Goal: Information Seeking & Learning: Learn about a topic

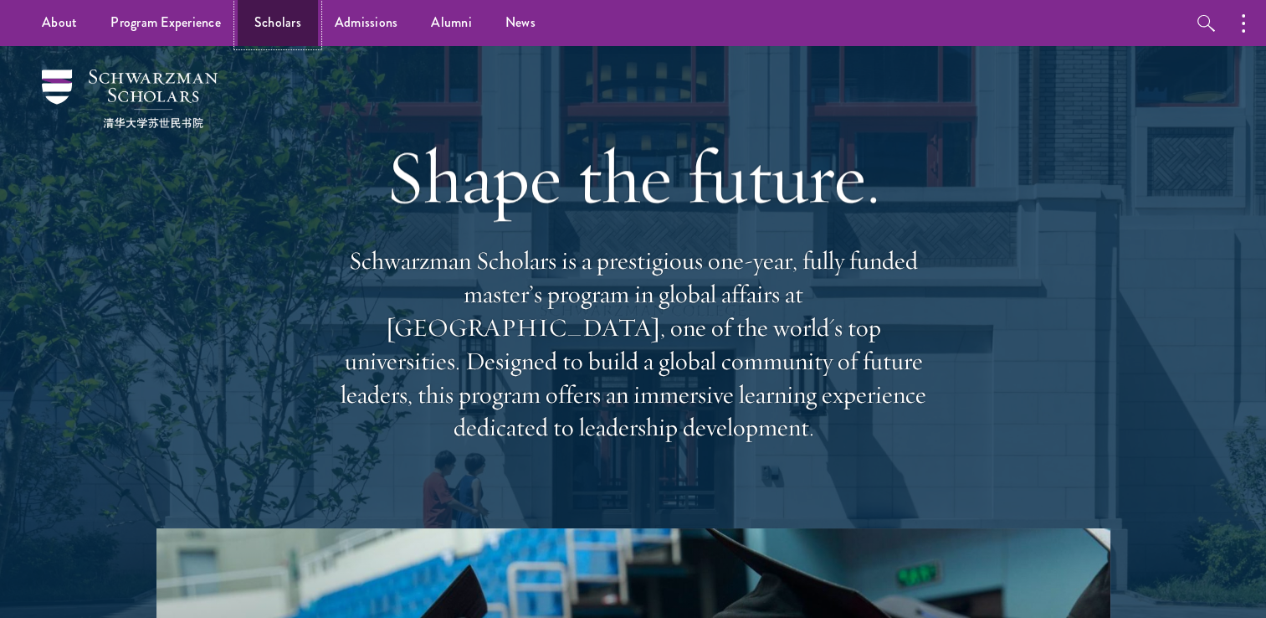
drag, startPoint x: 282, startPoint y: 27, endPoint x: 295, endPoint y: 33, distance: 14.2
click at [283, 27] on link "Scholars" at bounding box center [278, 23] width 80 height 46
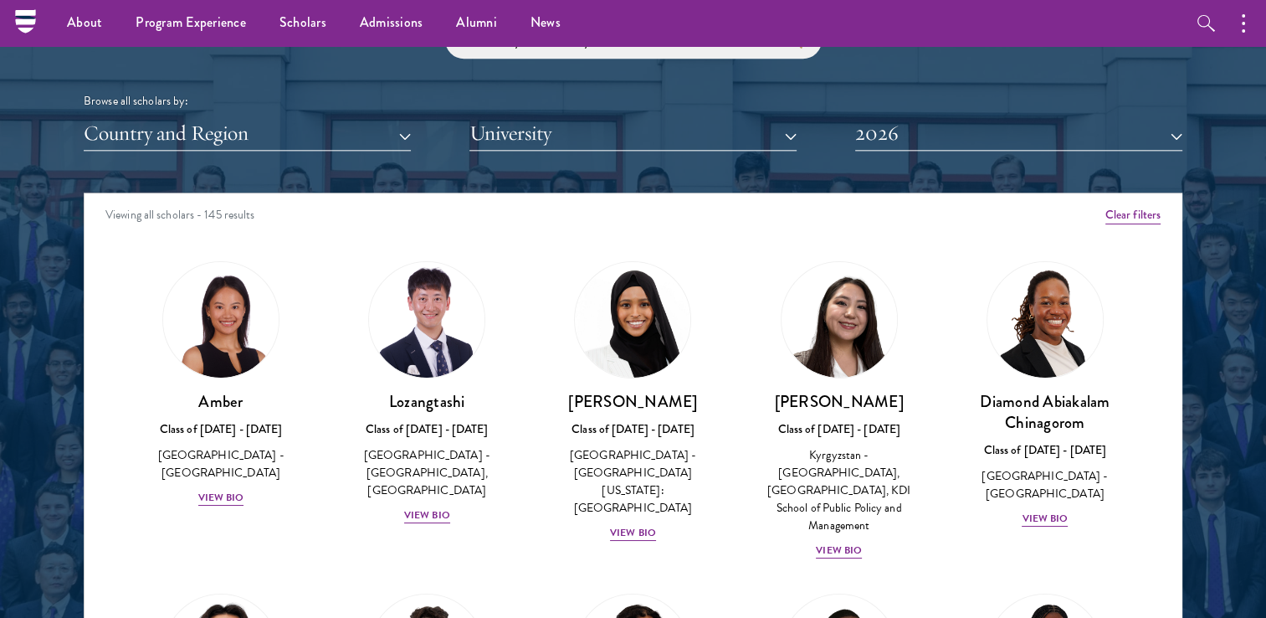
scroll to position [1969, 0]
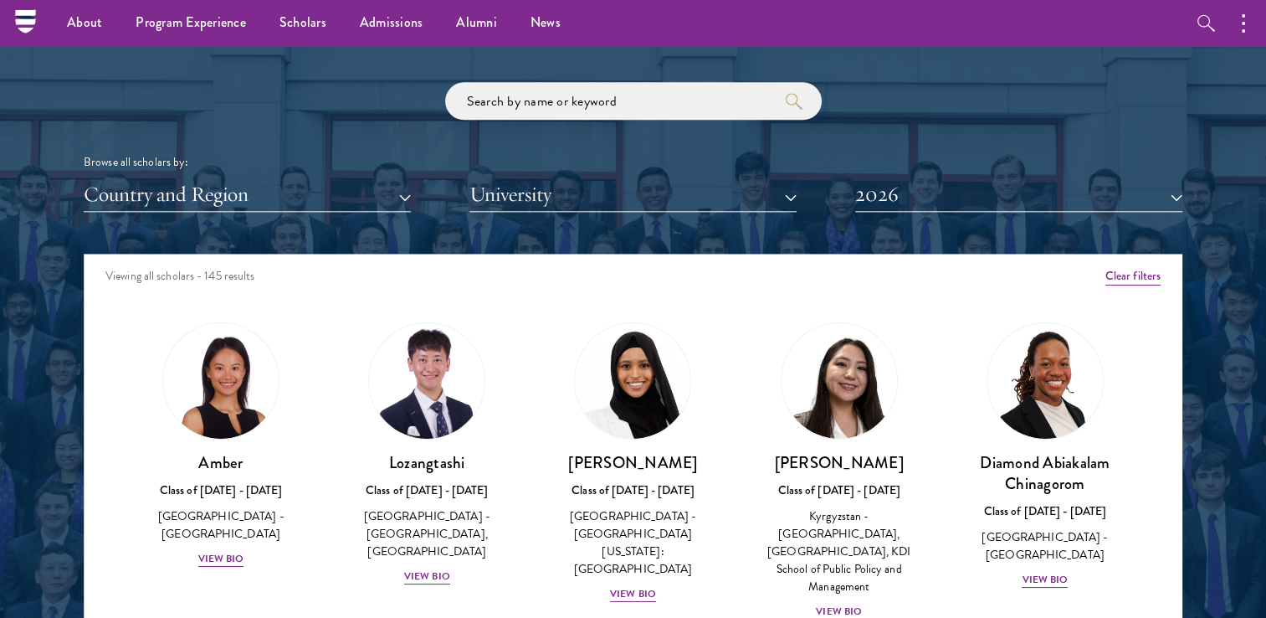
click at [311, 175] on div "Browse all scholars by: Country and Region All Countries and Regions [GEOGRAPHI…" at bounding box center [633, 147] width 1099 height 130
click at [316, 192] on button "Country and Region" at bounding box center [247, 194] width 327 height 34
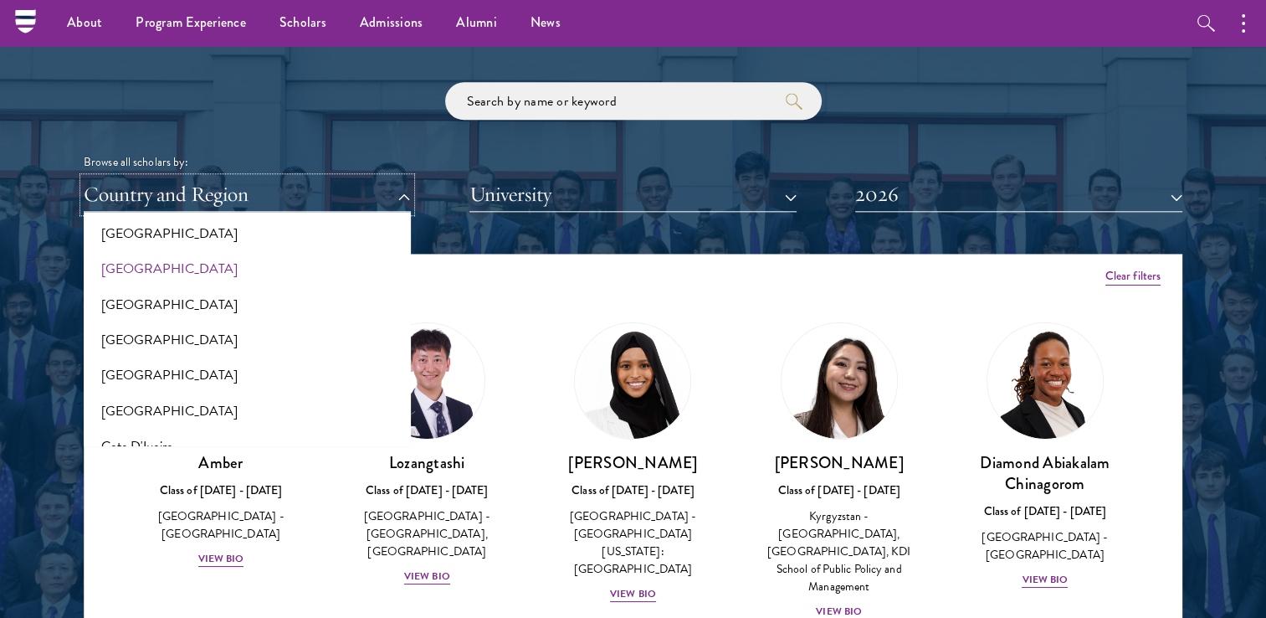
scroll to position [516, 0]
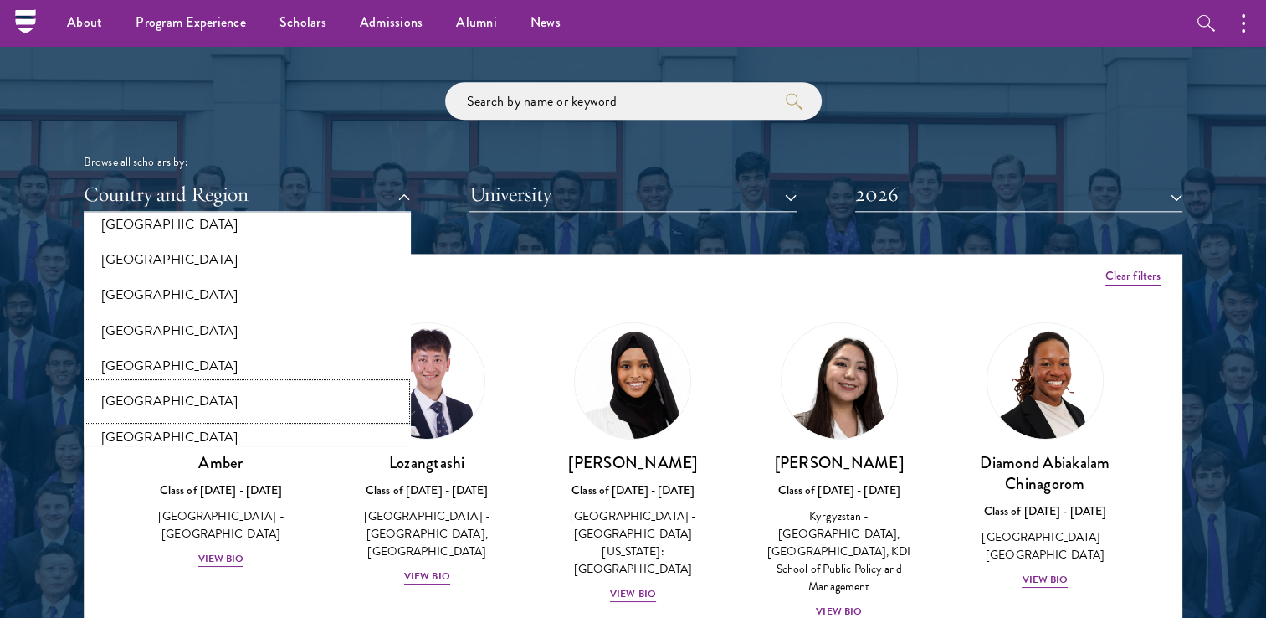
click at [128, 397] on button "[GEOGRAPHIC_DATA]" at bounding box center [247, 400] width 317 height 35
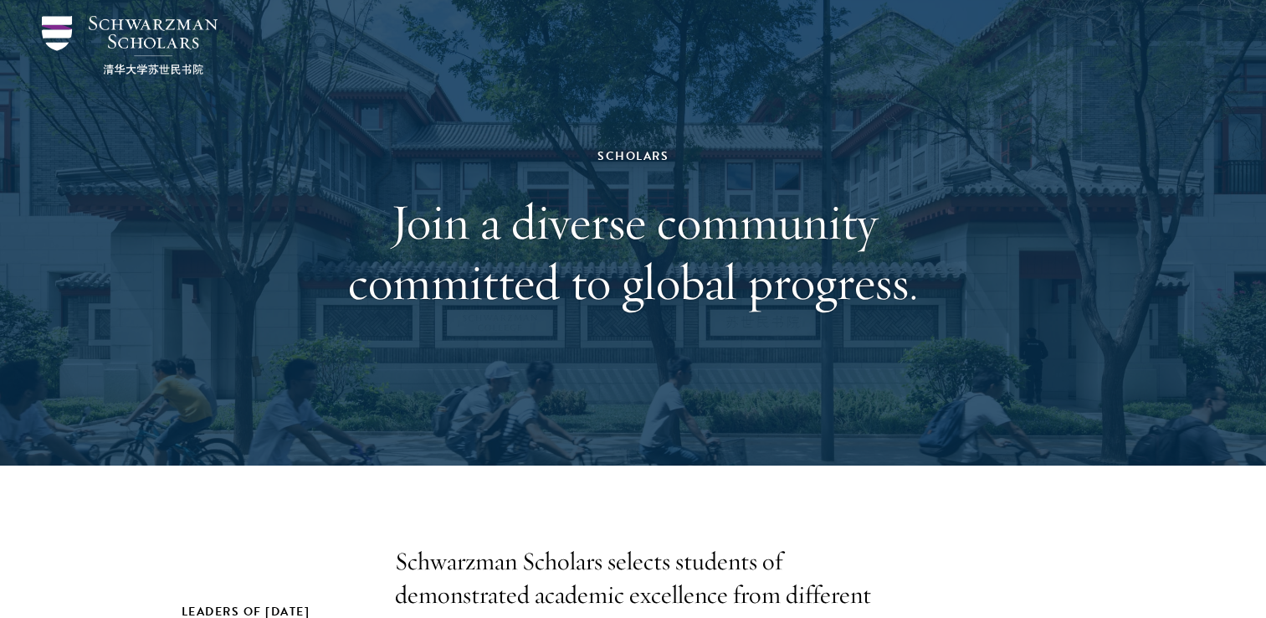
scroll to position [84, 0]
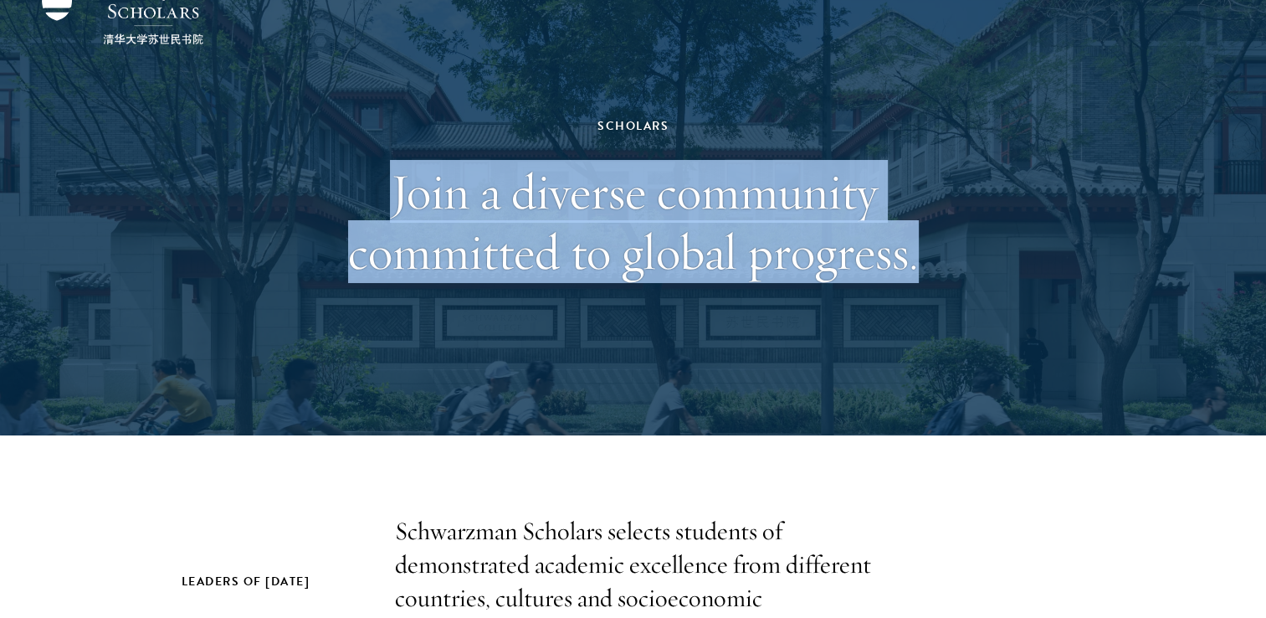
drag, startPoint x: 369, startPoint y: 153, endPoint x: 1071, endPoint y: 269, distance: 711.8
click at [1070, 262] on div "Scholars Join a diverse community committed to global progress." at bounding box center [633, 198] width 1099 height 473
drag, startPoint x: 1071, startPoint y: 269, endPoint x: 1072, endPoint y: 311, distance: 41.9
click at [1068, 301] on div "Scholars Join a diverse community committed to global progress." at bounding box center [633, 198] width 1099 height 473
click at [1002, 274] on div "Scholars Join a diverse community committed to global progress." at bounding box center [633, 198] width 1099 height 473
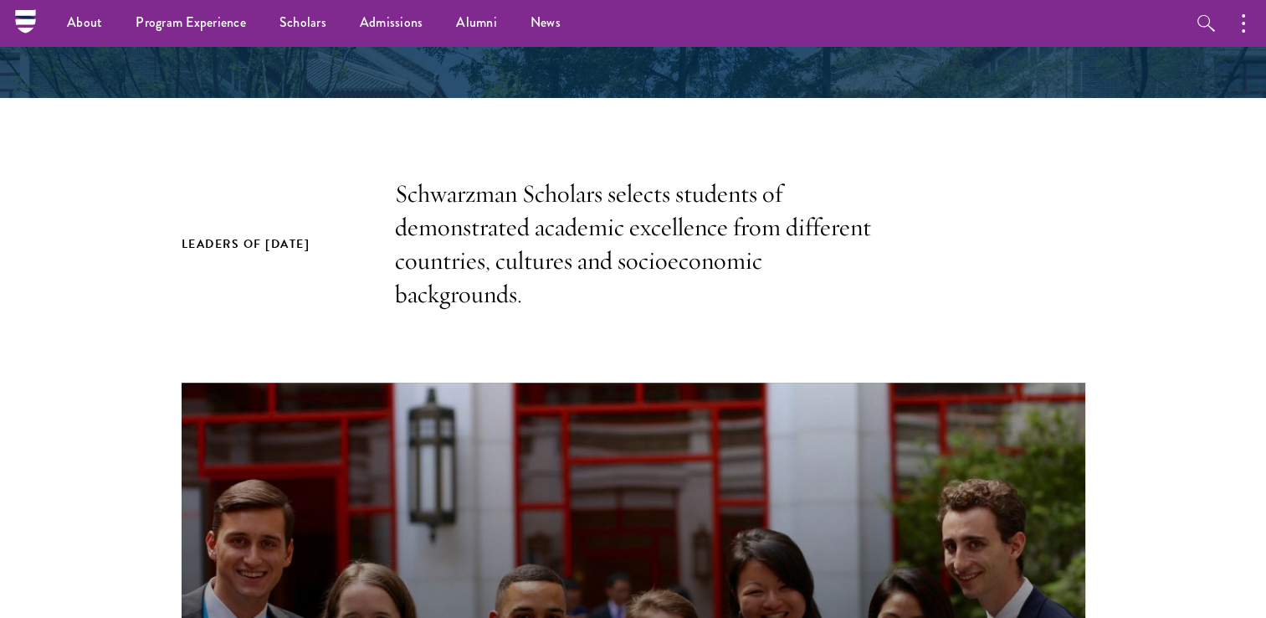
scroll to position [354, 0]
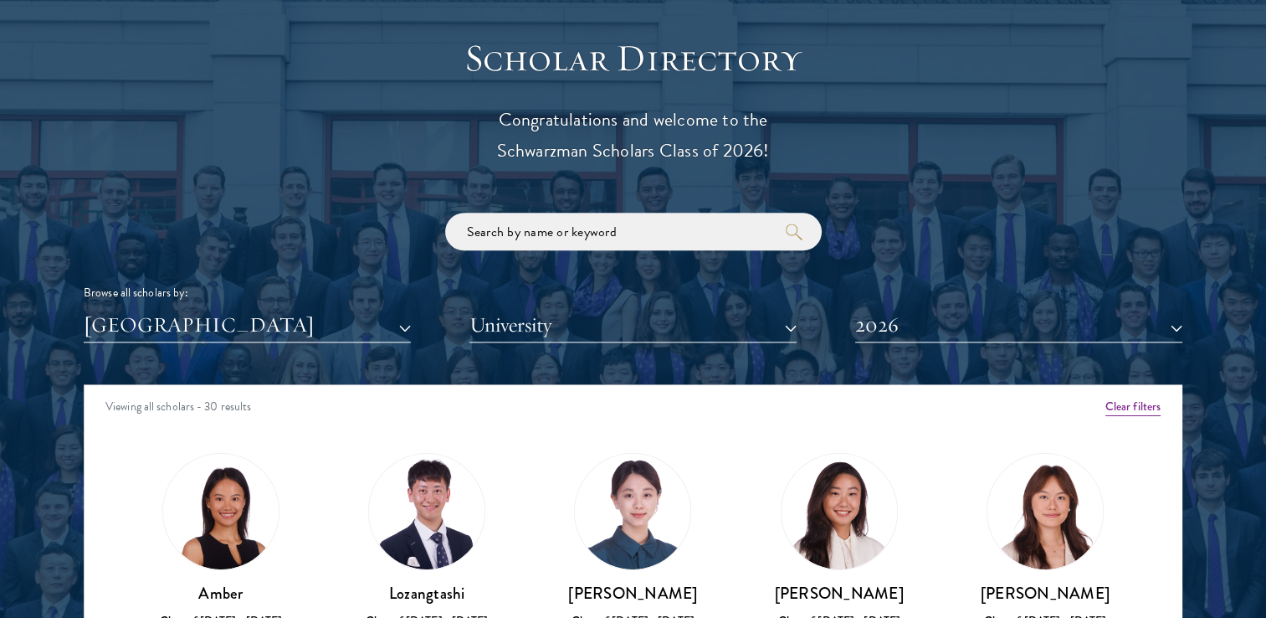
scroll to position [1885, 0]
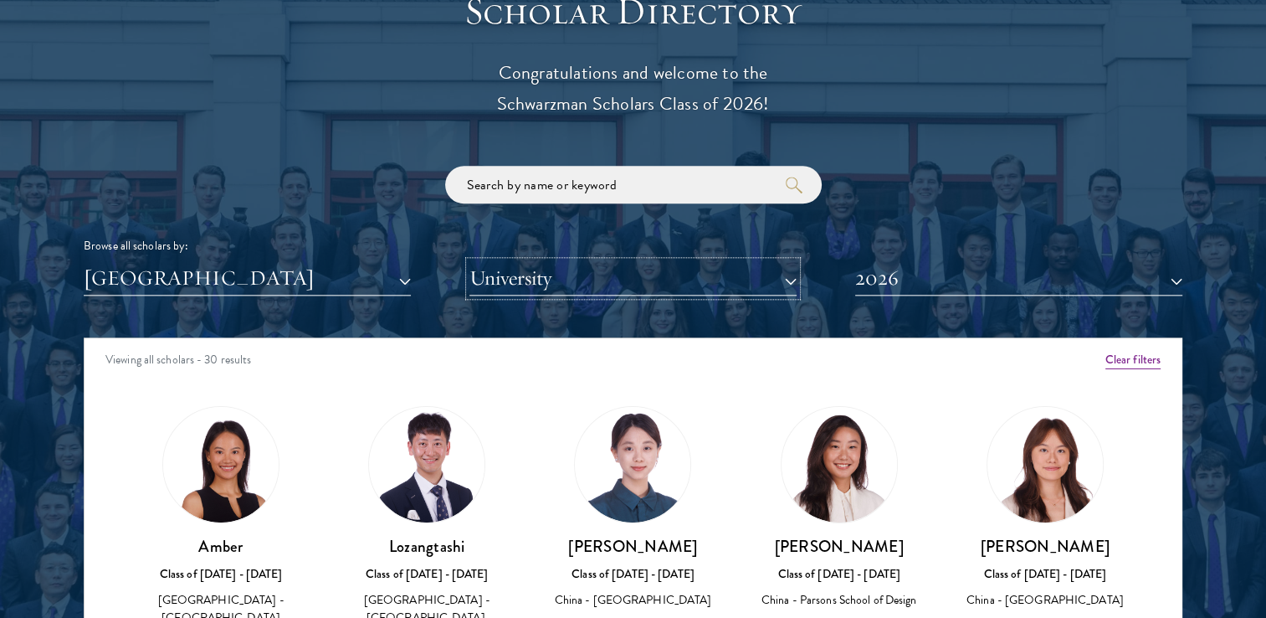
click at [567, 280] on button "University" at bounding box center [633, 278] width 327 height 34
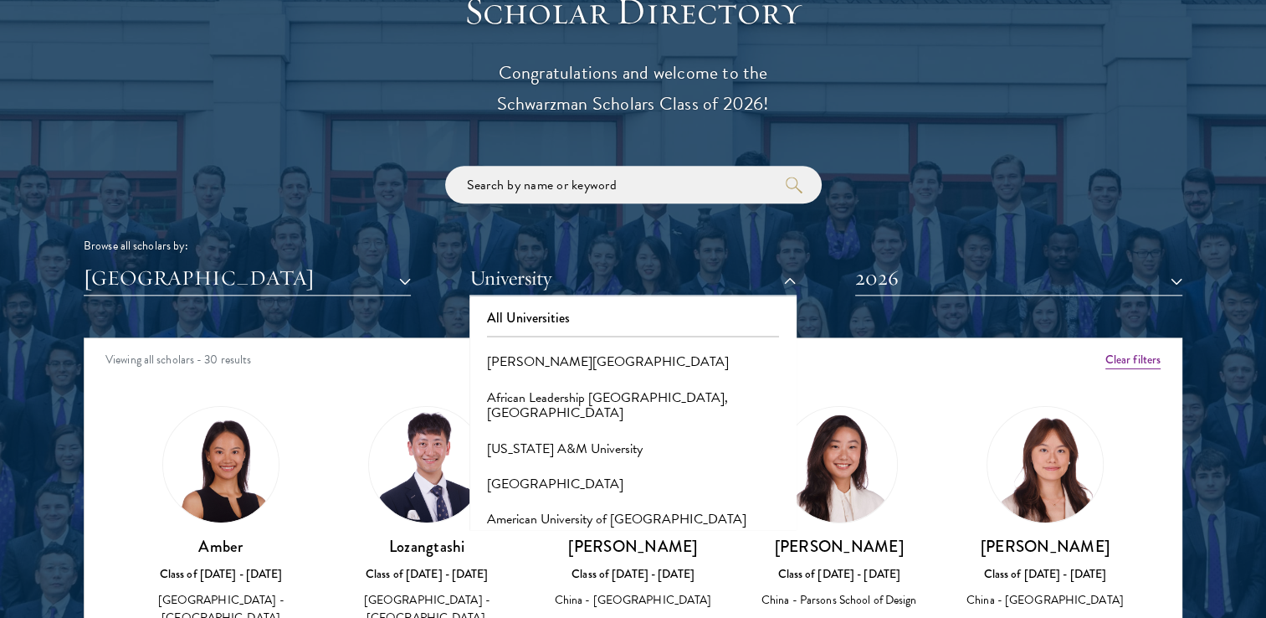
click at [797, 322] on div "Scholar Directory Congratulations and welcome to the Schwarzman Scholars Class …" at bounding box center [633, 413] width 1099 height 851
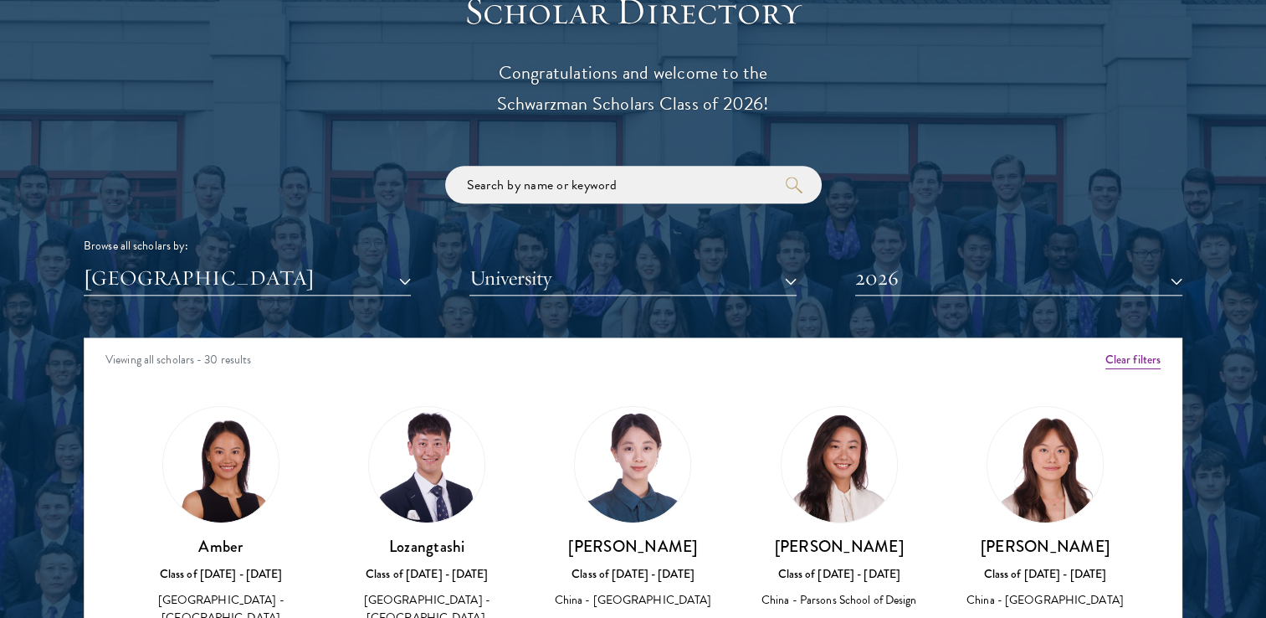
click at [794, 322] on div "Scholar Directory Congratulations and welcome to the Schwarzman Scholars Class …" at bounding box center [633, 413] width 1099 height 851
click at [775, 300] on div "Scholar Directory Congratulations and welcome to the Schwarzman Scholars Class …" at bounding box center [633, 413] width 1099 height 851
click at [783, 278] on button "University" at bounding box center [633, 278] width 327 height 34
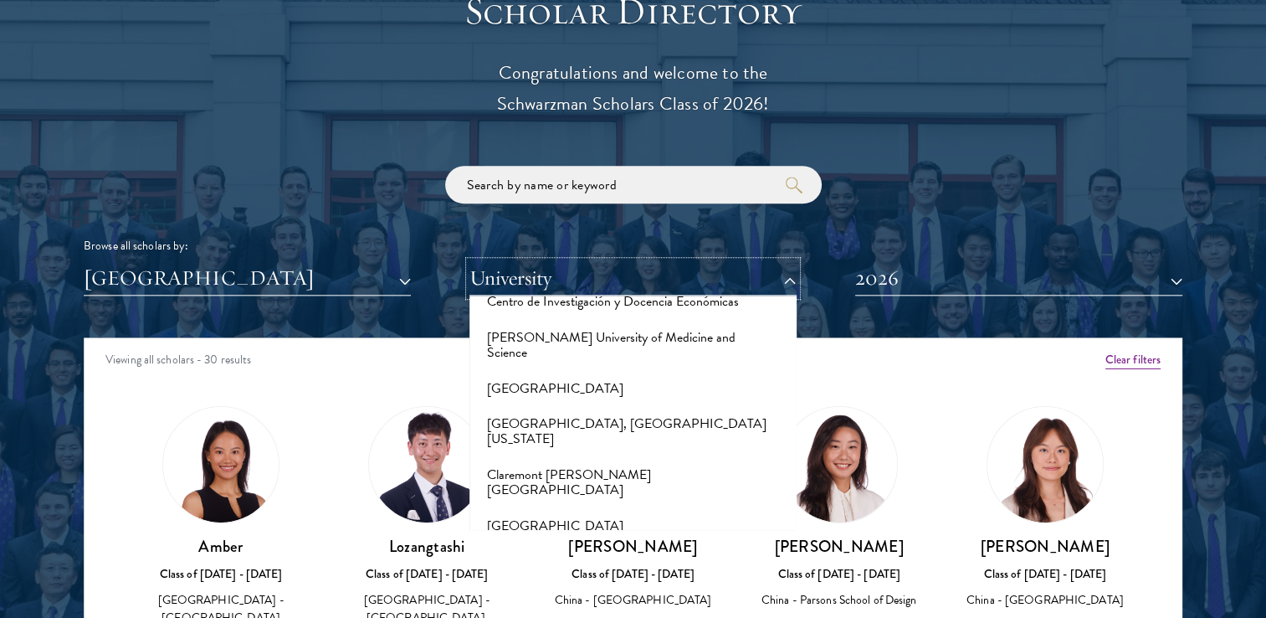
scroll to position [2148, 0]
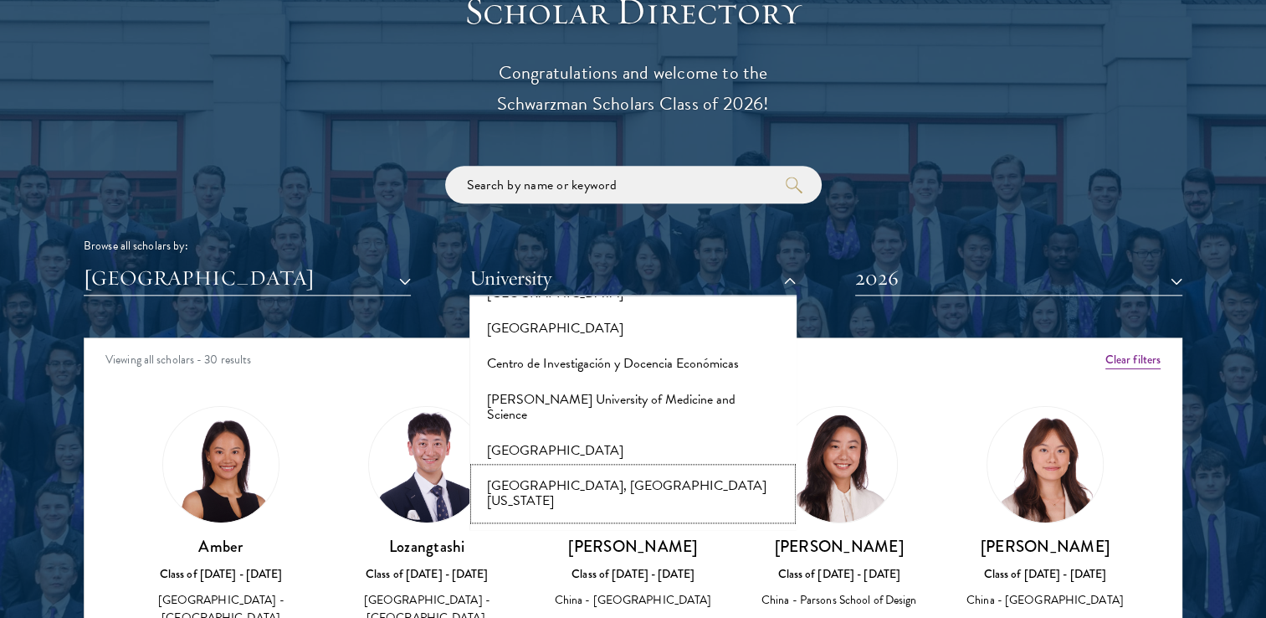
click at [579, 468] on button "[GEOGRAPHIC_DATA], [GEOGRAPHIC_DATA][US_STATE]" at bounding box center [633, 493] width 317 height 51
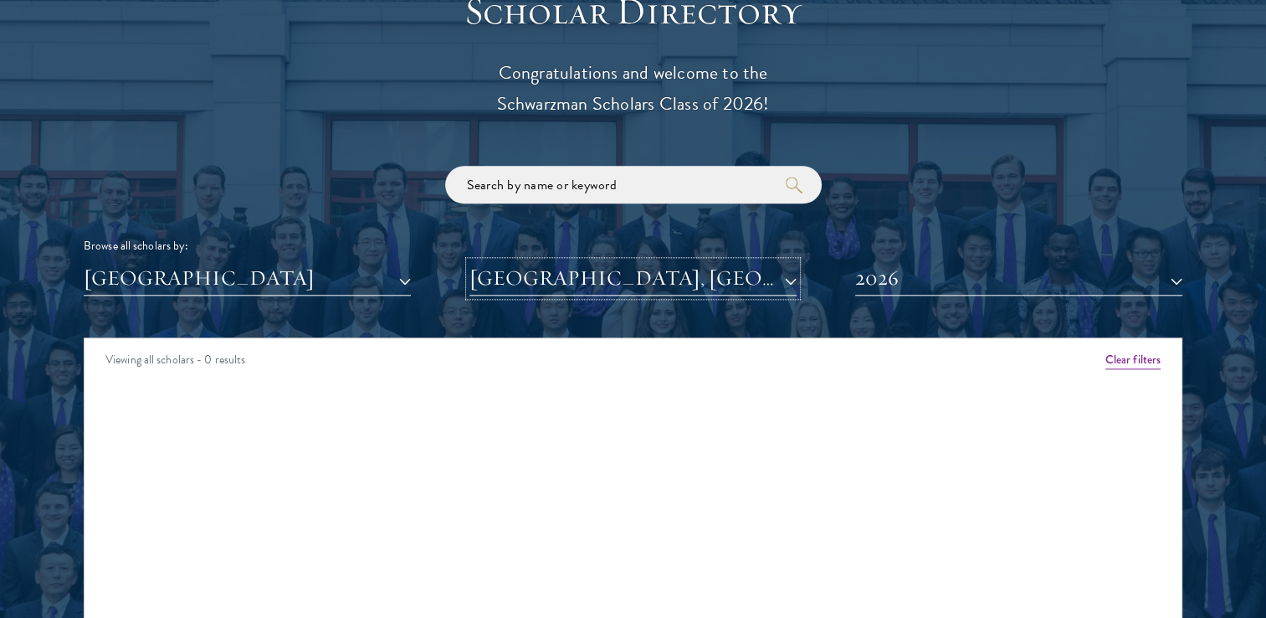
click at [700, 285] on button "[GEOGRAPHIC_DATA], [GEOGRAPHIC_DATA][US_STATE]" at bounding box center [633, 278] width 327 height 34
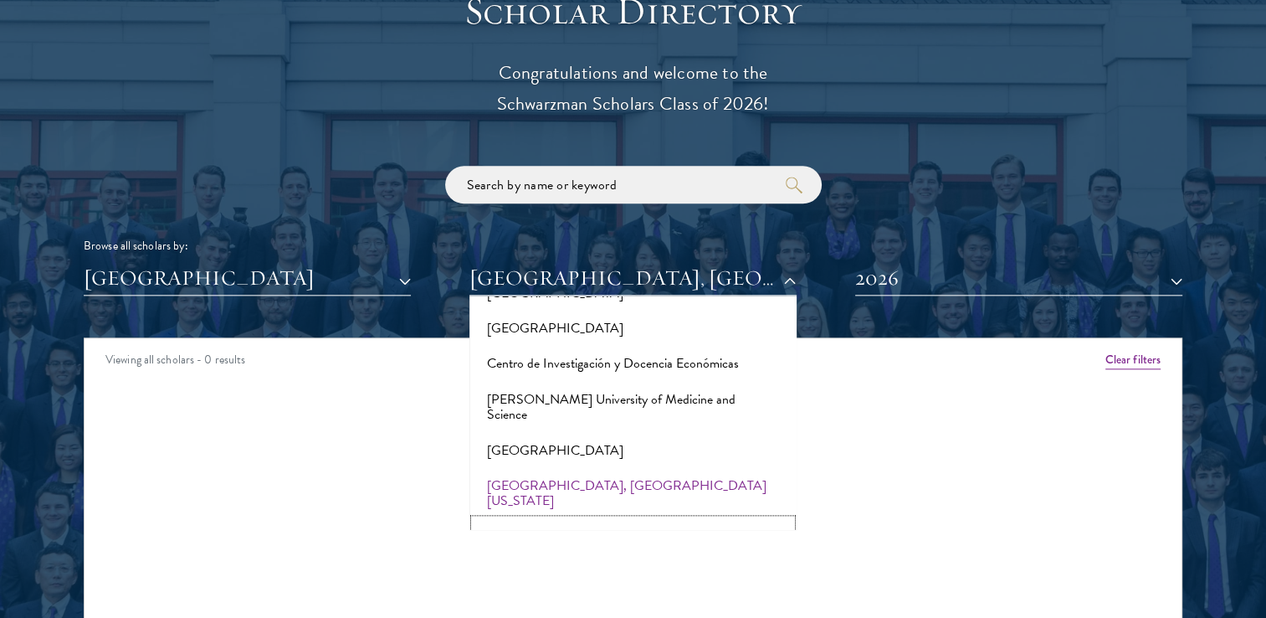
click at [600, 519] on button "Claremont [PERSON_NAME][GEOGRAPHIC_DATA]" at bounding box center [633, 544] width 317 height 51
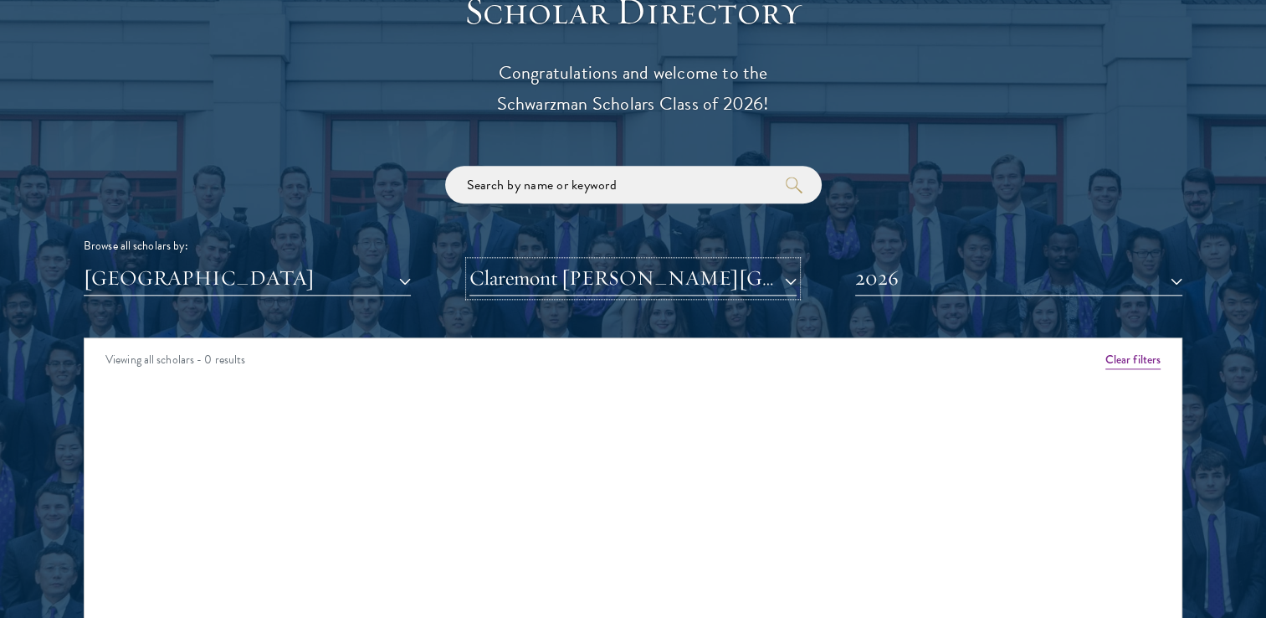
click at [778, 280] on button "Claremont [PERSON_NAME][GEOGRAPHIC_DATA]" at bounding box center [633, 278] width 327 height 34
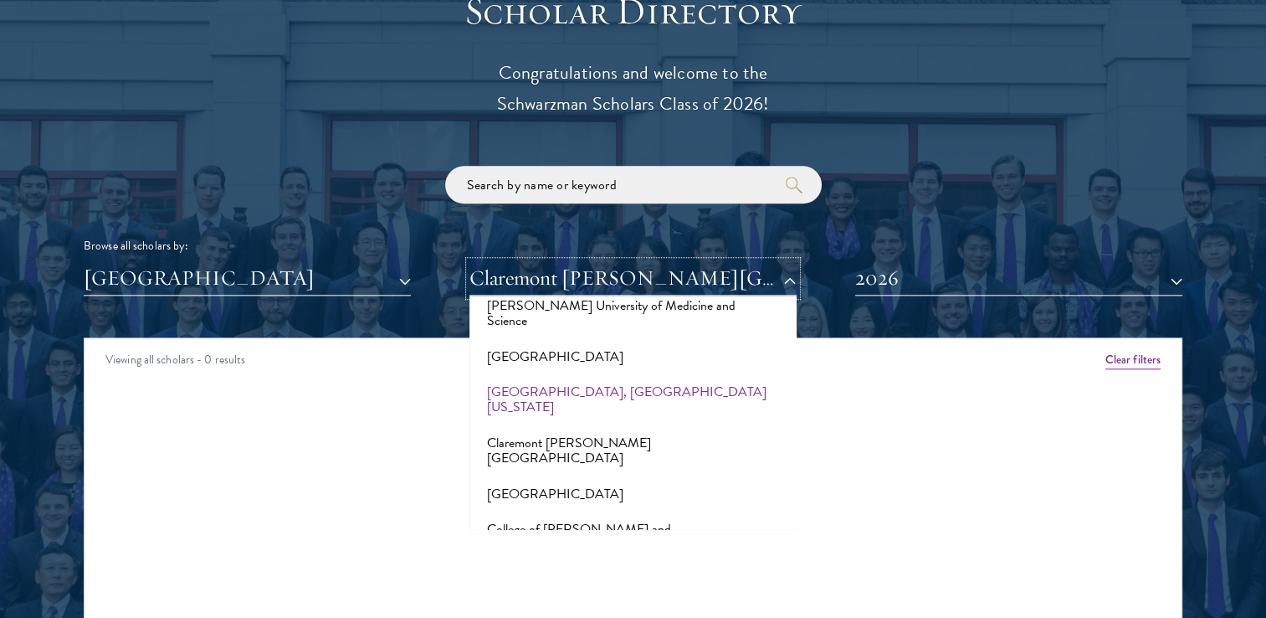
scroll to position [2179, 0]
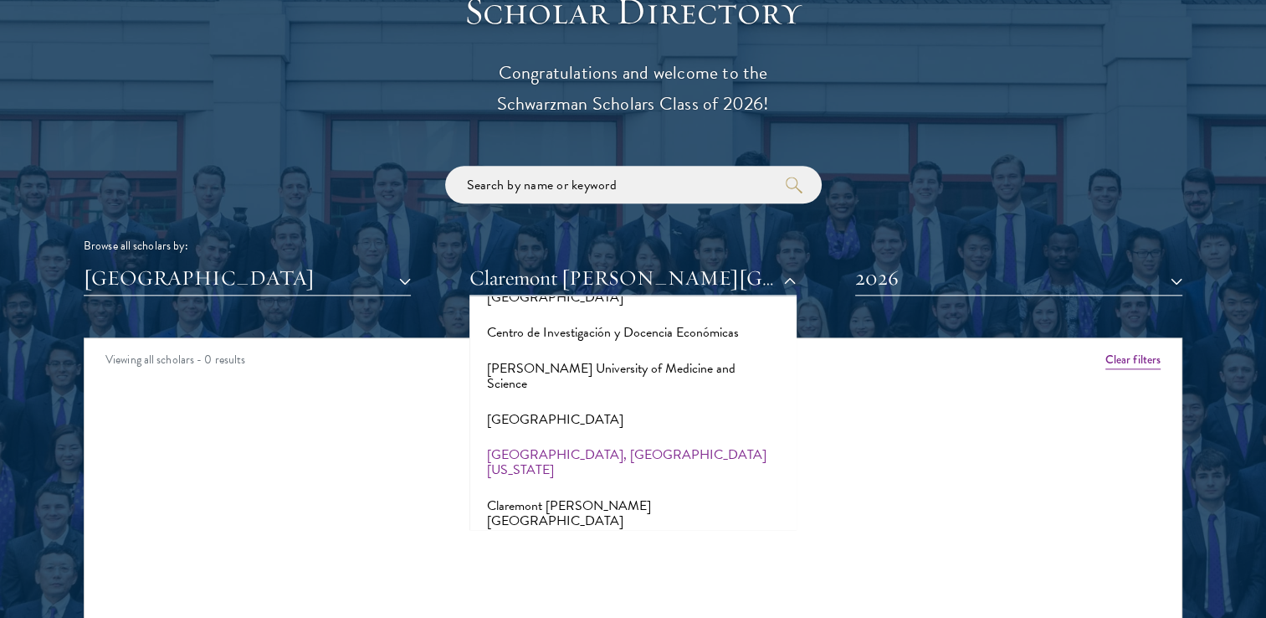
click at [291, 296] on div "Scholar Directory Congratulations and welcome to the Schwarzman Scholars Class …" at bounding box center [633, 413] width 1099 height 851
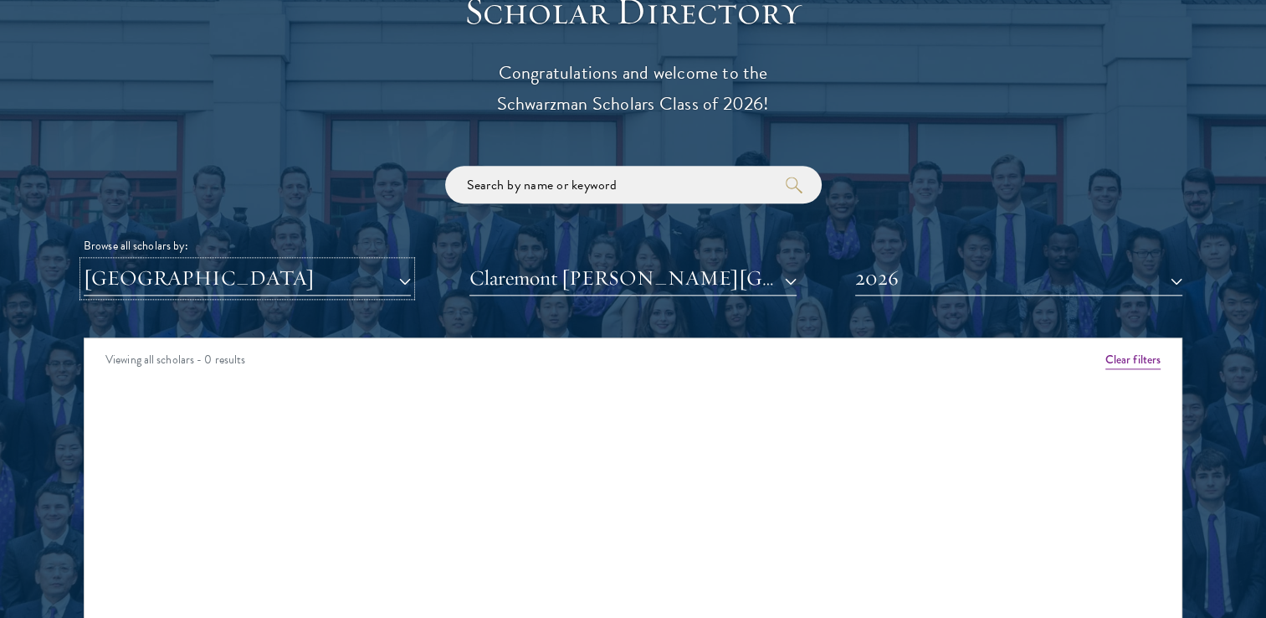
click at [288, 276] on button "[GEOGRAPHIC_DATA]" at bounding box center [247, 278] width 327 height 34
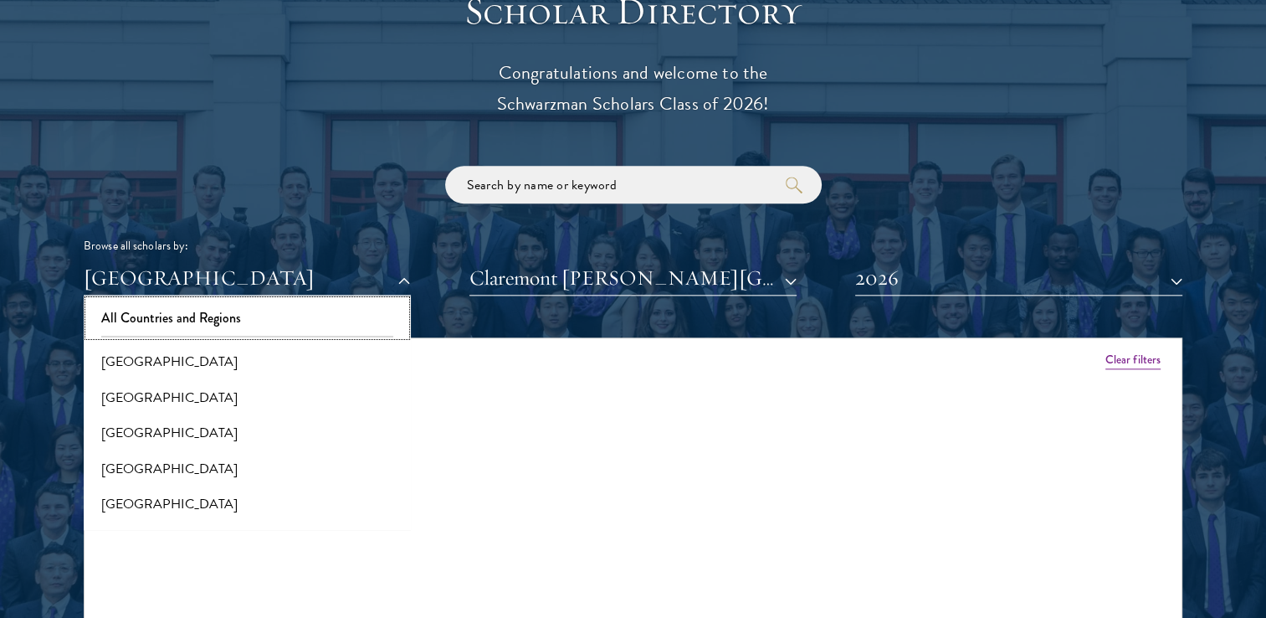
click at [290, 317] on button "All Countries and Regions" at bounding box center [247, 317] width 317 height 35
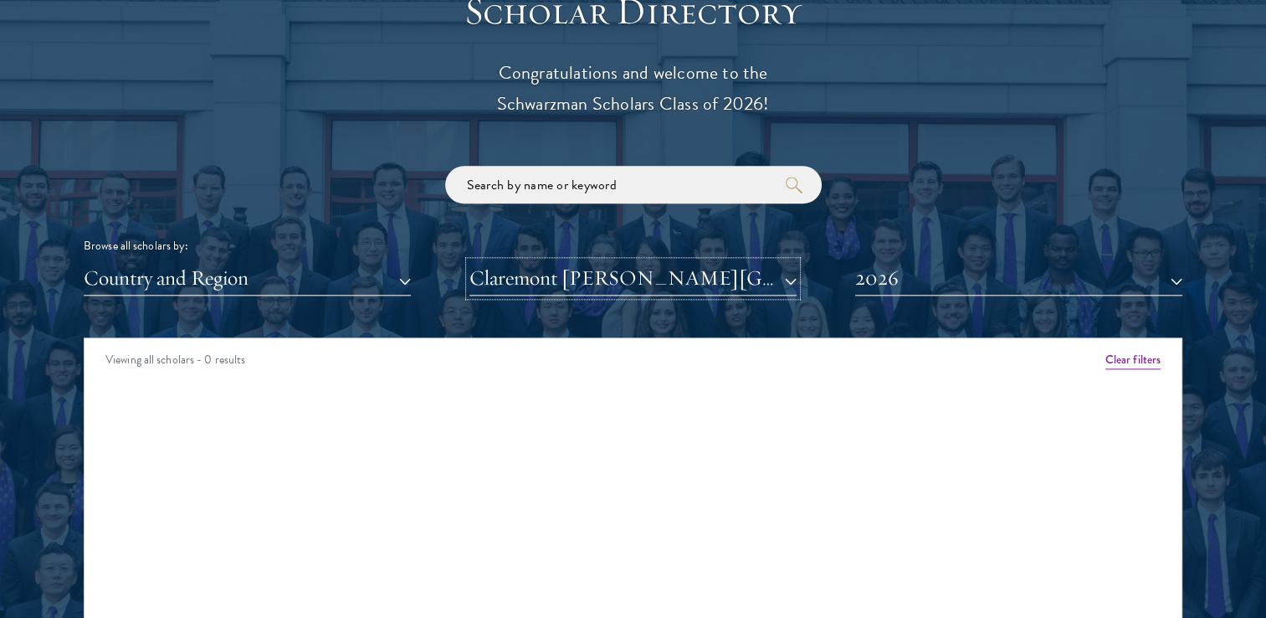
click at [487, 286] on button "Claremont [PERSON_NAME][GEOGRAPHIC_DATA]" at bounding box center [633, 278] width 327 height 34
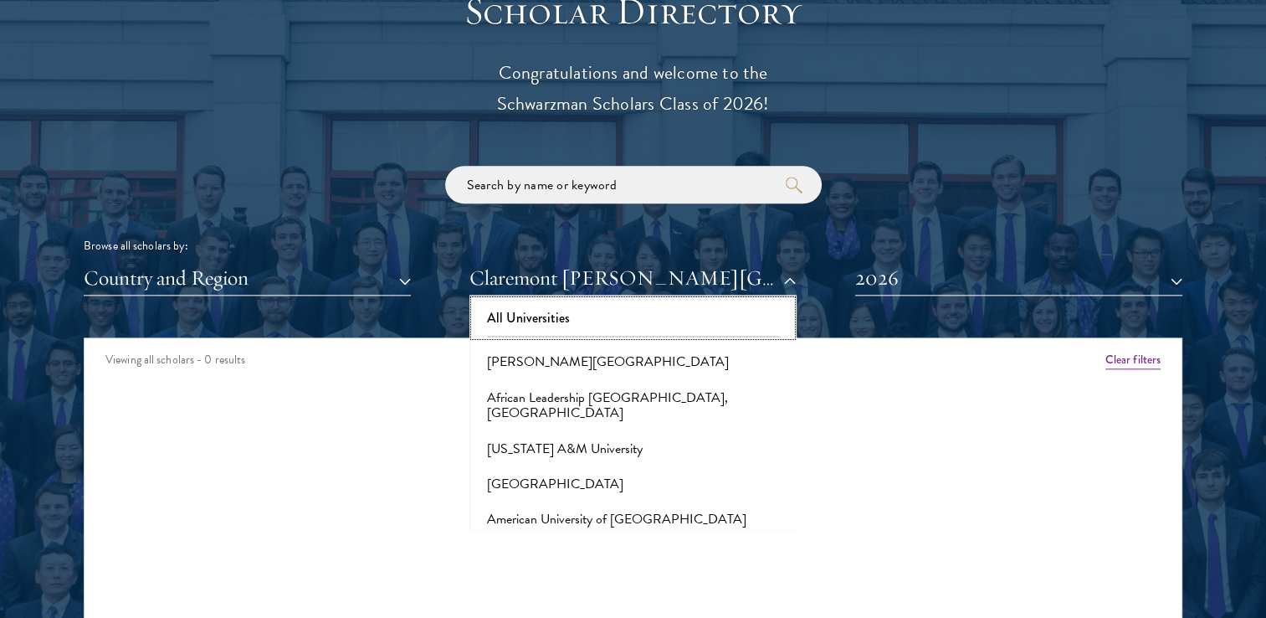
click at [681, 325] on button "All Universities" at bounding box center [633, 317] width 317 height 35
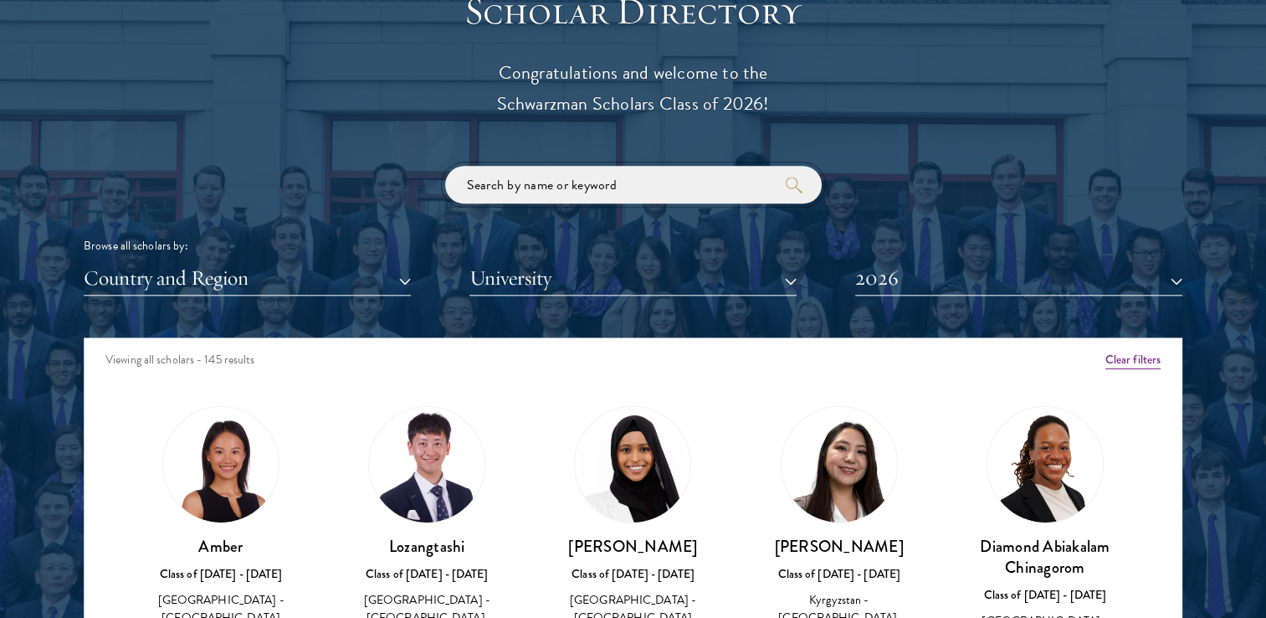
click at [555, 172] on input "search" at bounding box center [633, 185] width 377 height 38
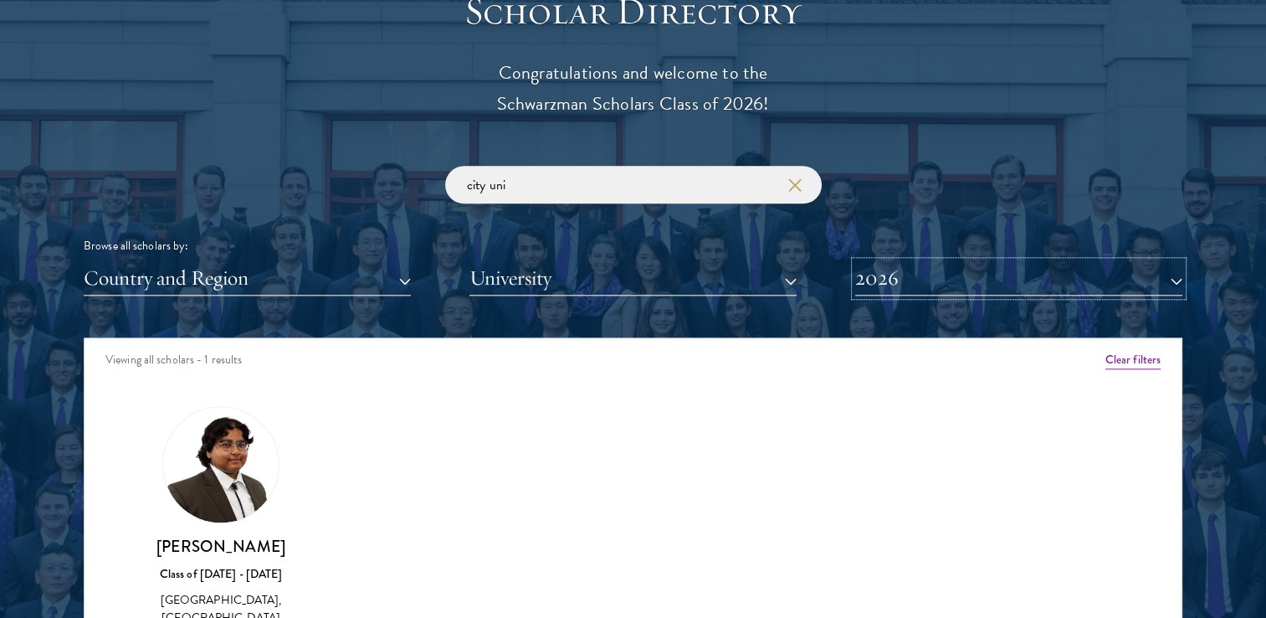
click at [932, 264] on button "2026" at bounding box center [1018, 278] width 327 height 34
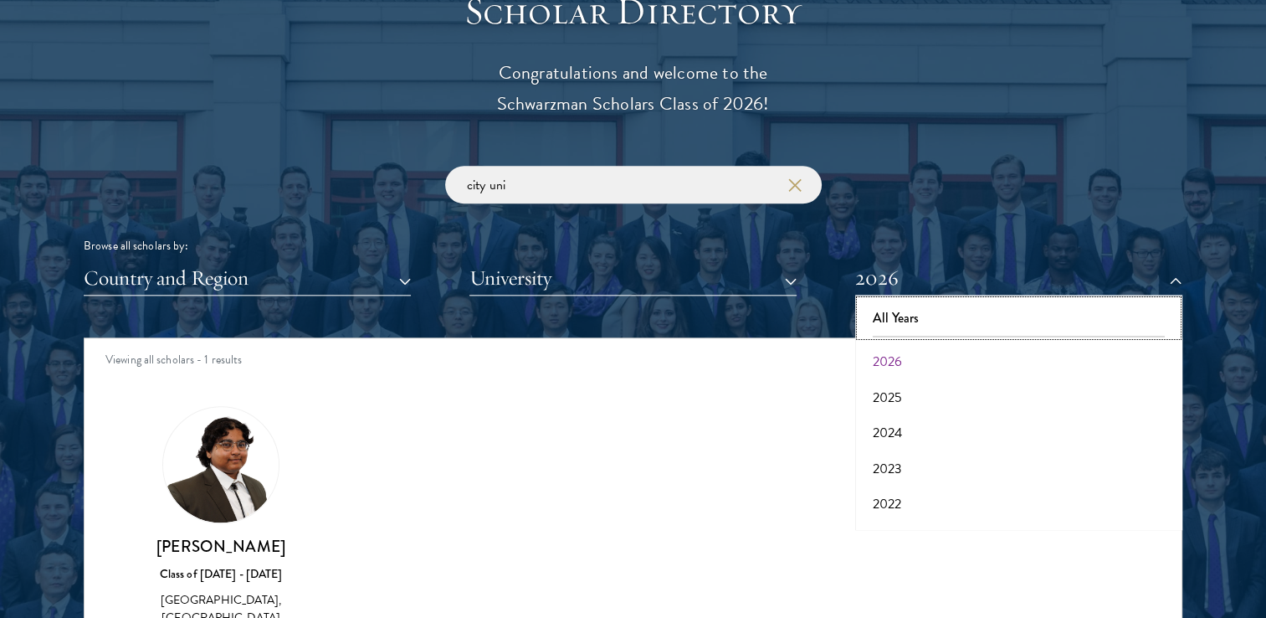
click at [902, 322] on button "All Years" at bounding box center [1018, 317] width 317 height 35
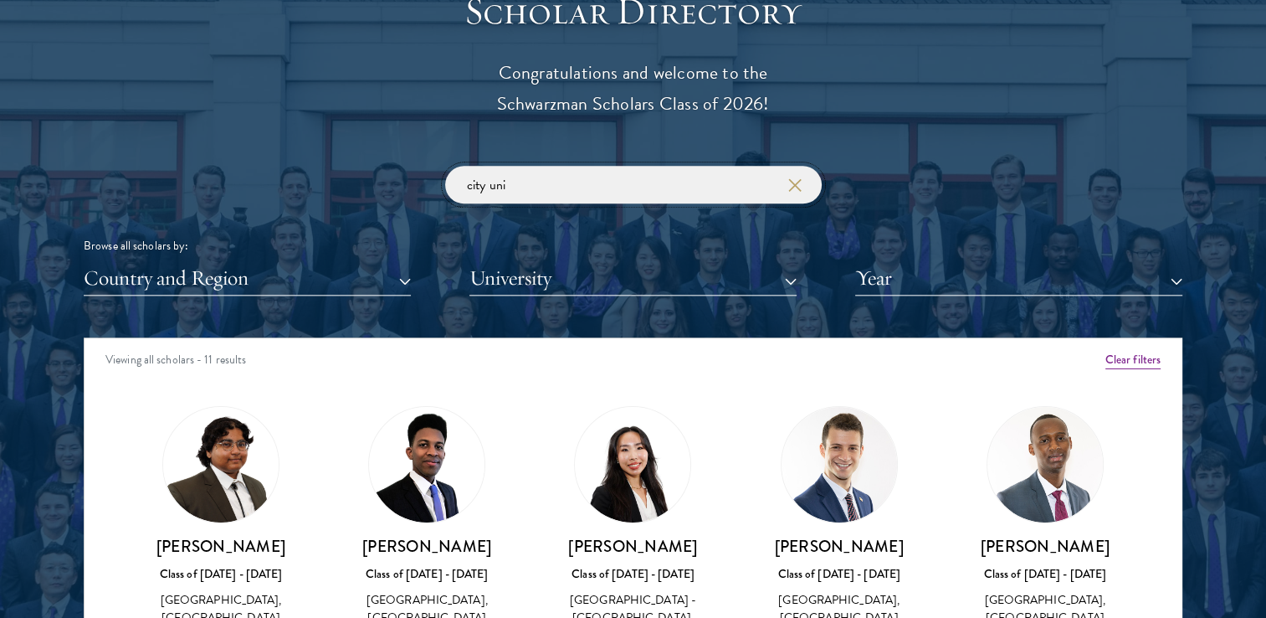
click at [552, 194] on input "city uni" at bounding box center [633, 185] width 377 height 38
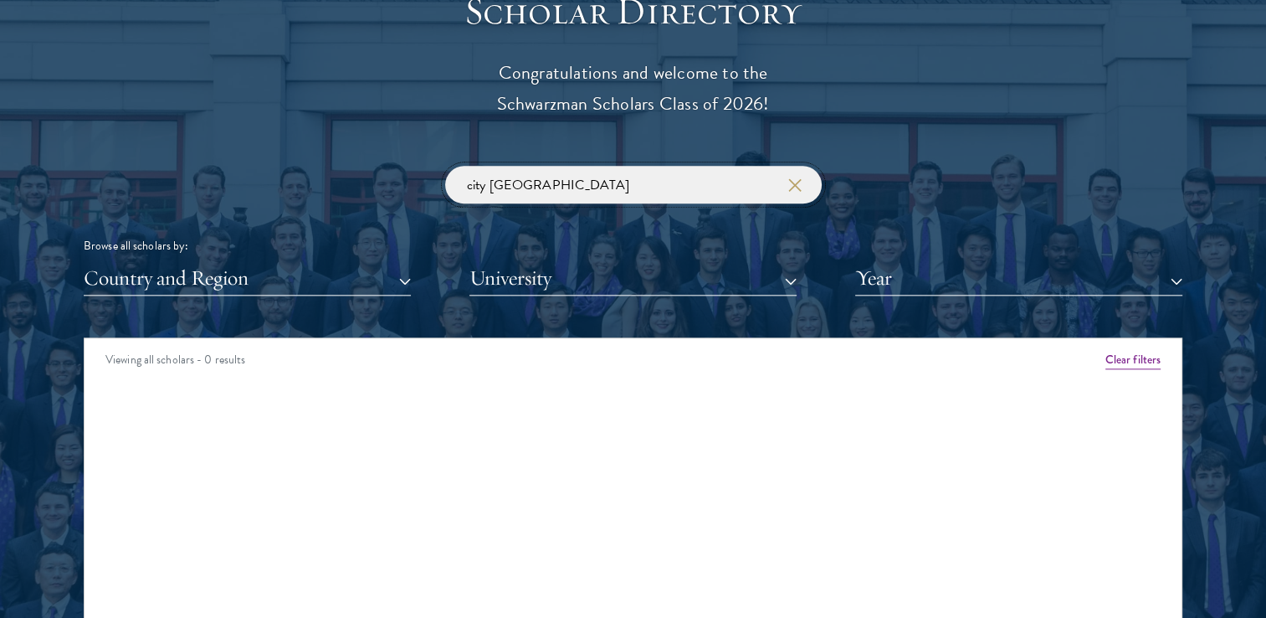
drag, startPoint x: 562, startPoint y: 192, endPoint x: 331, endPoint y: 192, distance: 231.0
click at [331, 192] on div "city university of hong kong Browse all scholars by: Country and Region All Cou…" at bounding box center [633, 231] width 1099 height 130
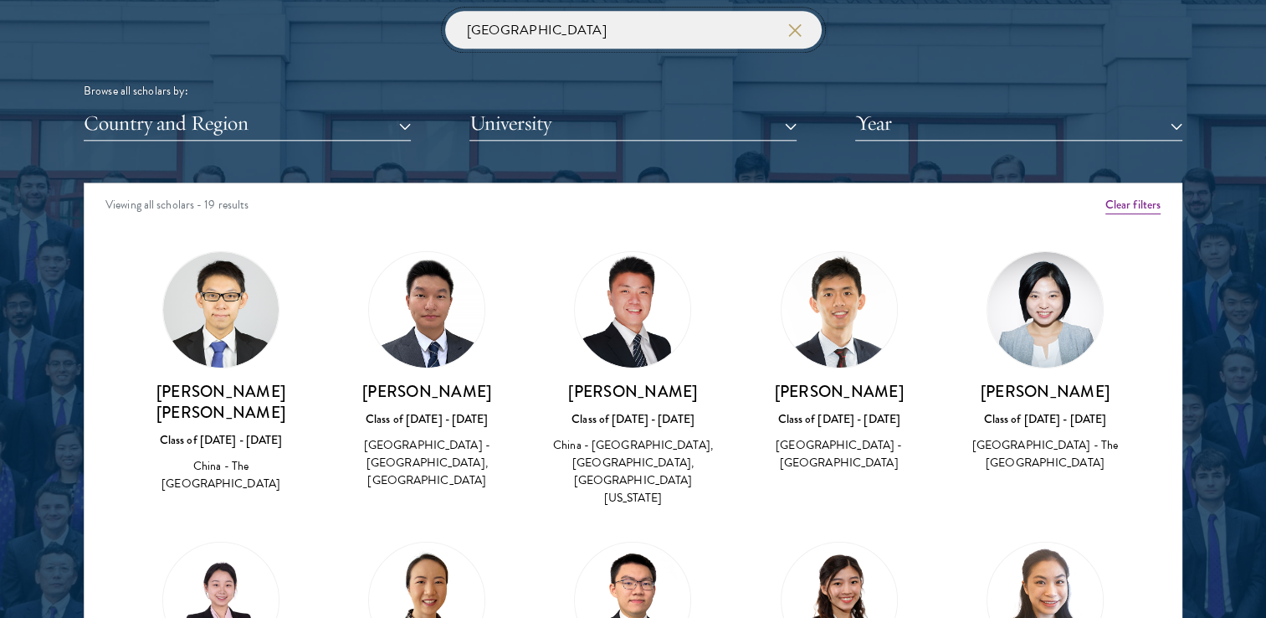
scroll to position [2100, 0]
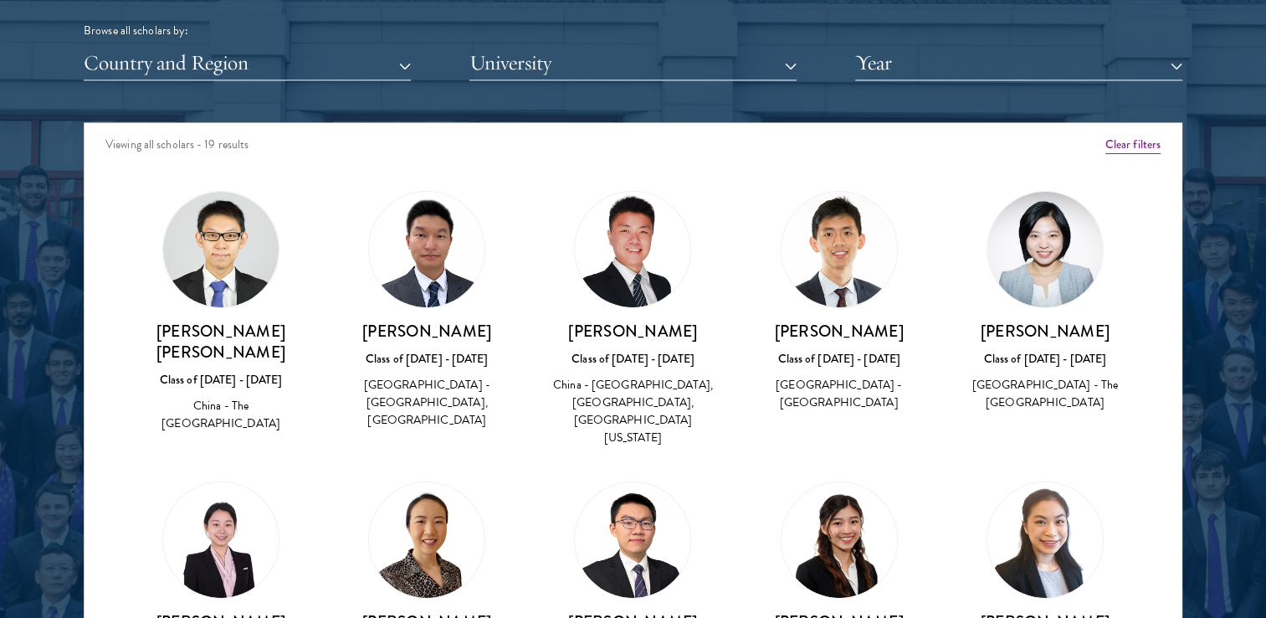
type input "hong kong"
drag, startPoint x: 393, startPoint y: 319, endPoint x: 469, endPoint y: 322, distance: 76.2
click at [469, 322] on h3 "[PERSON_NAME]" at bounding box center [427, 331] width 172 height 21
drag, startPoint x: 583, startPoint y: 320, endPoint x: 711, endPoint y: 310, distance: 129.3
click at [711, 310] on div "Songzhi Huang Class of 2020 - 2021 China - Bocconi University, Hong Kong Univer…" at bounding box center [633, 319] width 206 height 290
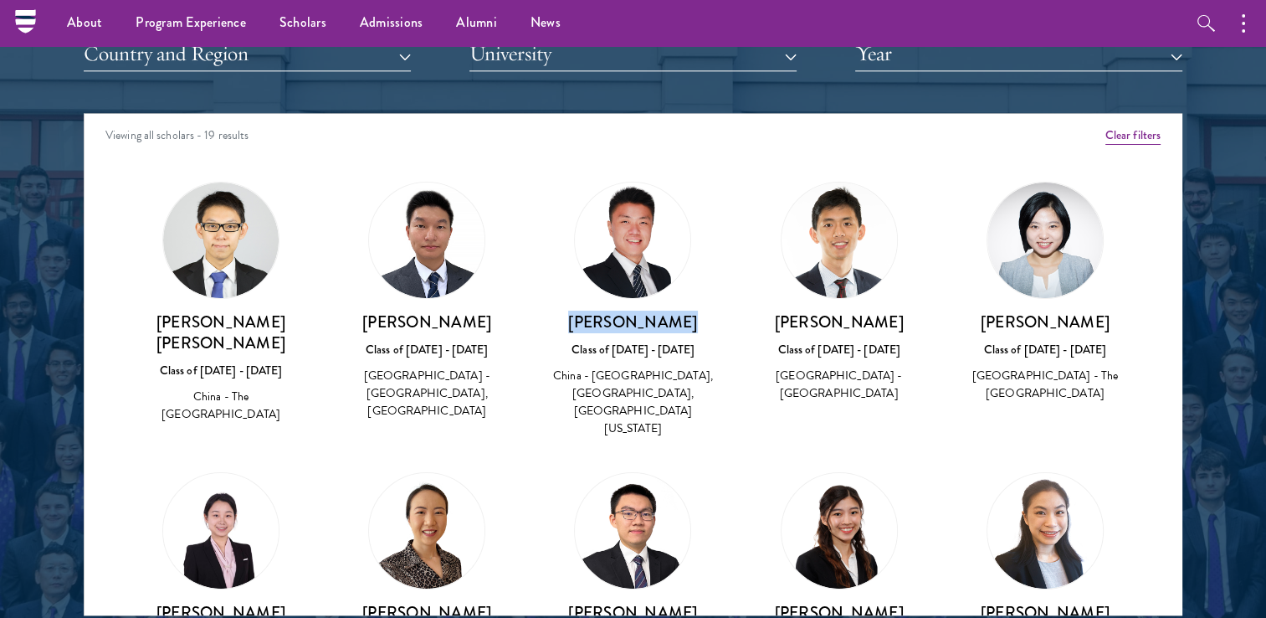
scroll to position [2096, 0]
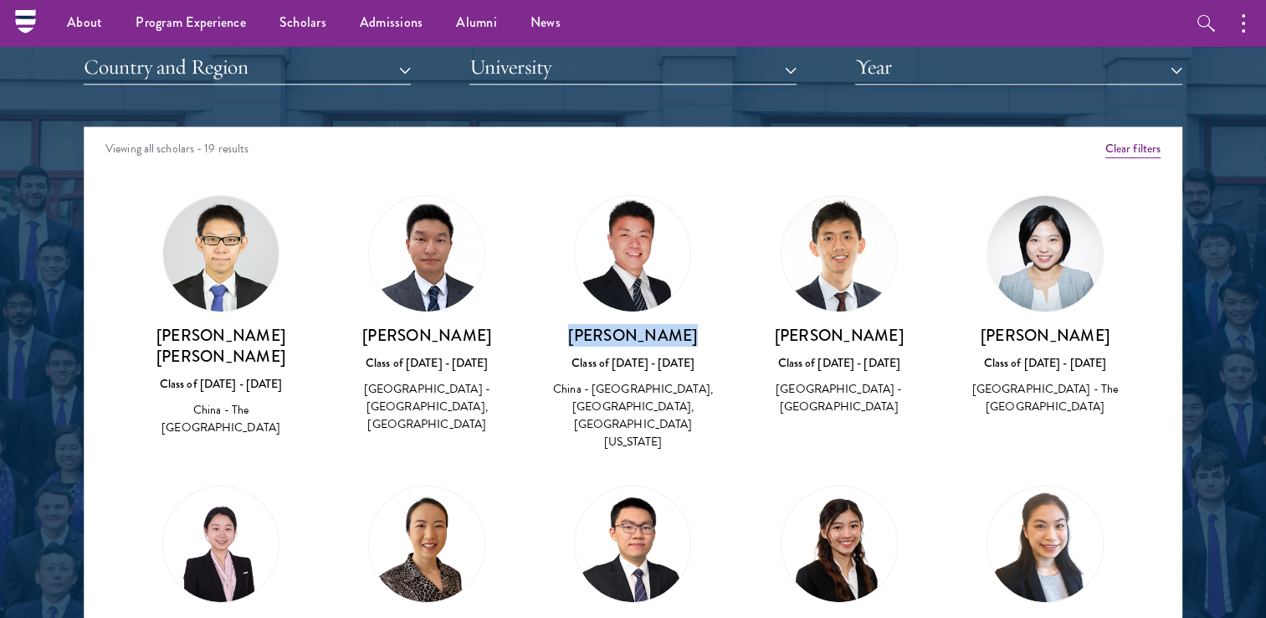
drag, startPoint x: 850, startPoint y: 331, endPoint x: 895, endPoint y: 329, distance: 44.4
click at [895, 329] on h3 "[PERSON_NAME]" at bounding box center [839, 335] width 172 height 21
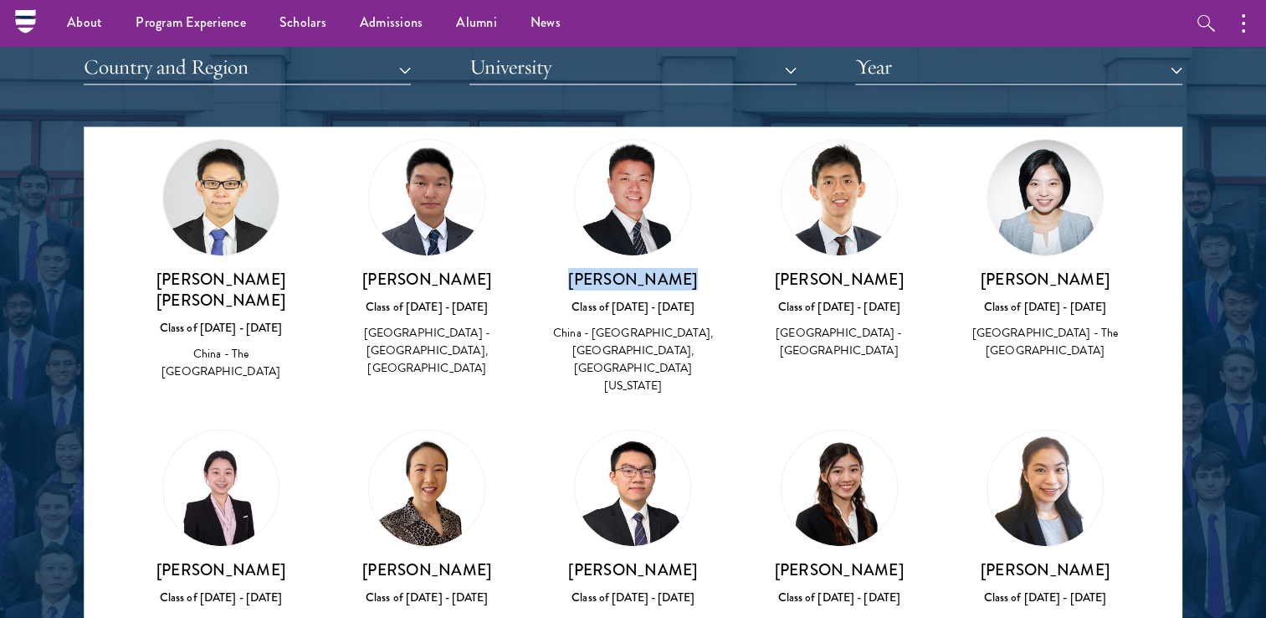
scroll to position [58, 0]
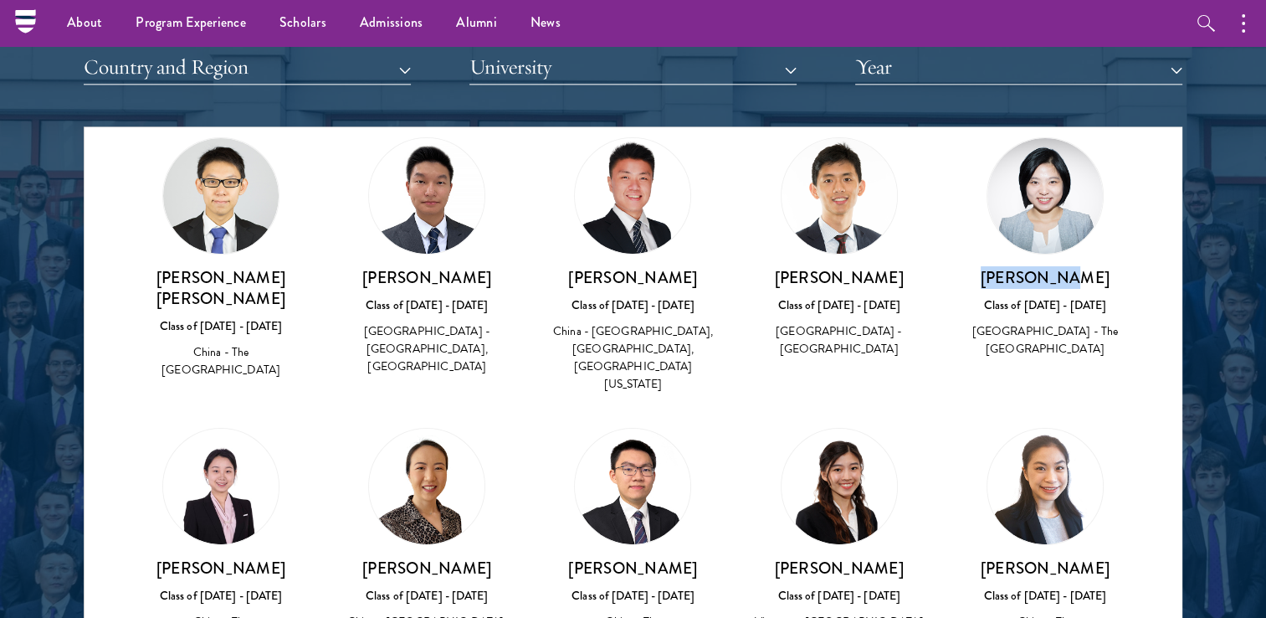
drag, startPoint x: 988, startPoint y: 276, endPoint x: 1073, endPoint y: 280, distance: 84.6
click at [1075, 280] on h3 "[PERSON_NAME]" at bounding box center [1045, 277] width 172 height 21
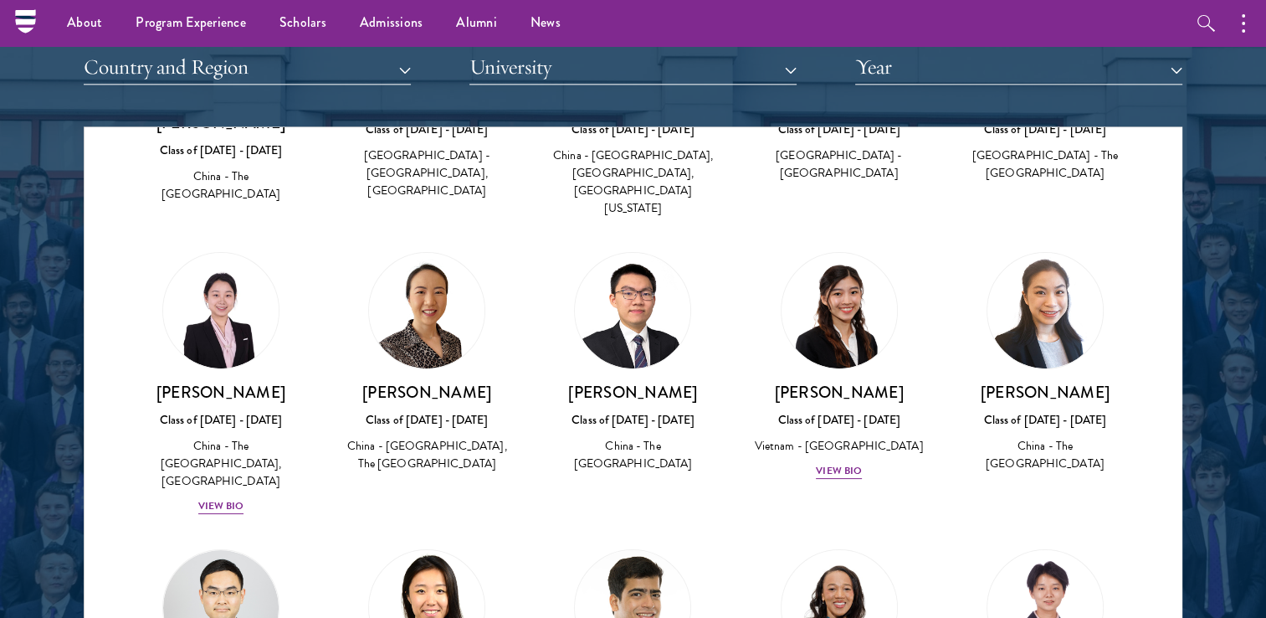
scroll to position [289, 0]
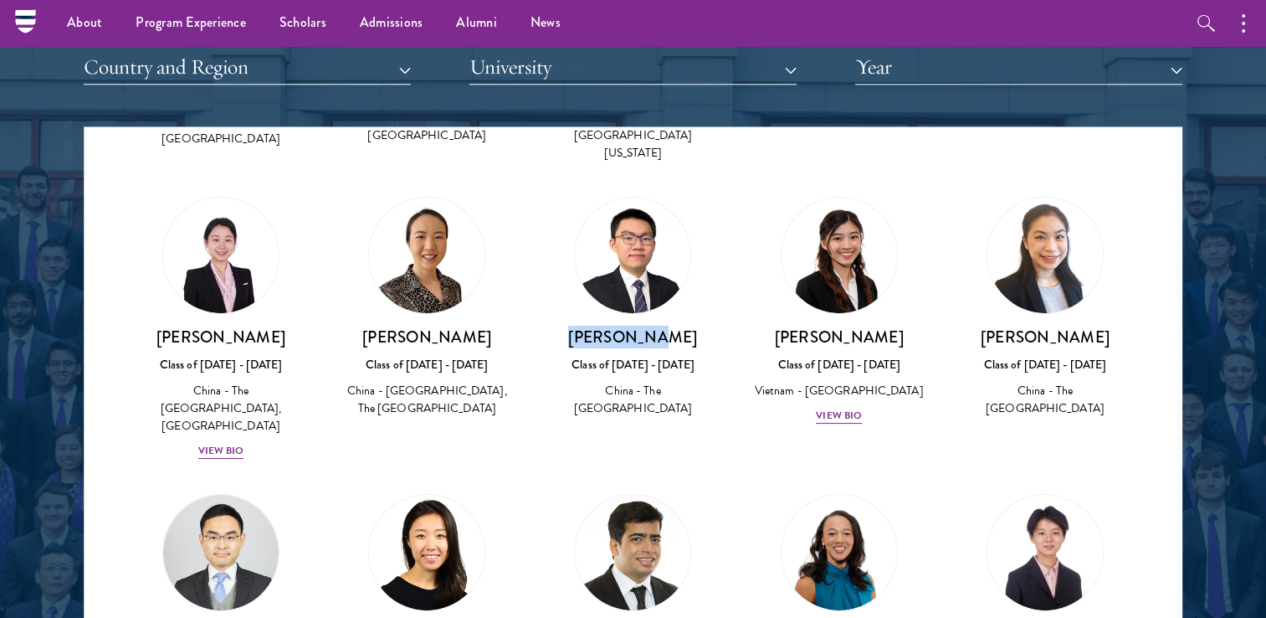
drag, startPoint x: 586, startPoint y: 331, endPoint x: 670, endPoint y: 337, distance: 84.0
click at [670, 337] on h3 "[PERSON_NAME]" at bounding box center [633, 336] width 172 height 21
click at [454, 435] on div "Xiaoou Liao Class of 2022 - 2023 China - The Hong Kong Polytechnic University, …" at bounding box center [427, 307] width 206 height 255
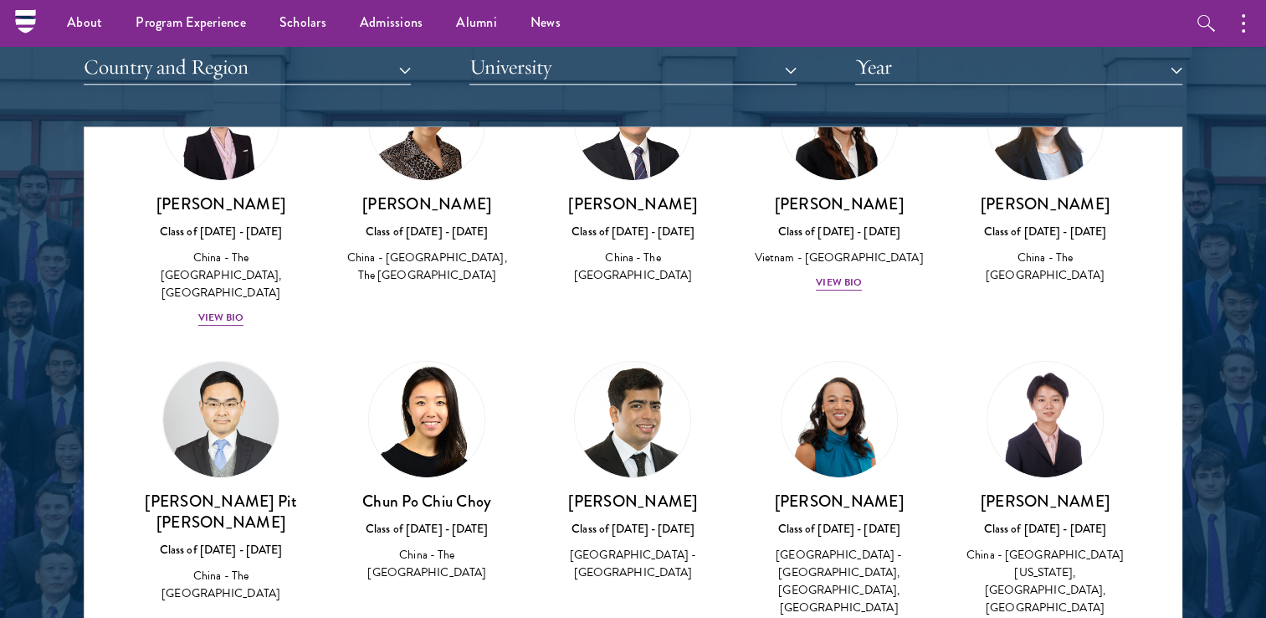
scroll to position [273, 0]
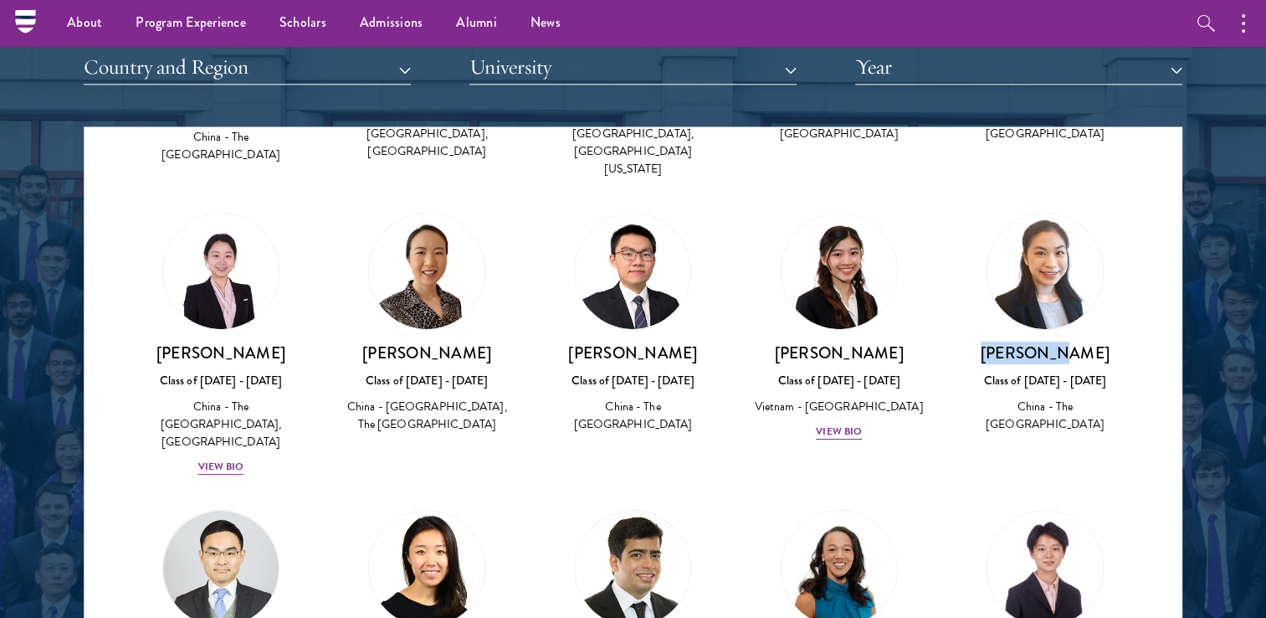
drag, startPoint x: 1004, startPoint y: 347, endPoint x: 1093, endPoint y: 357, distance: 89.2
click at [1093, 357] on h3 "[PERSON_NAME]" at bounding box center [1045, 352] width 172 height 21
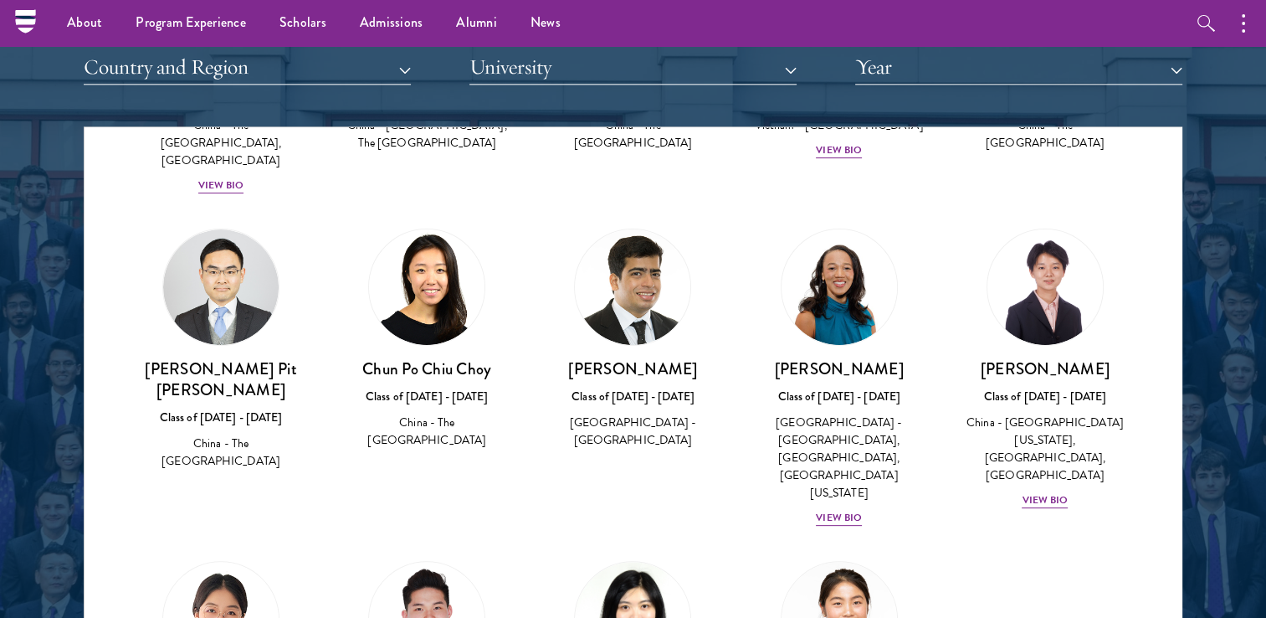
scroll to position [588, 0]
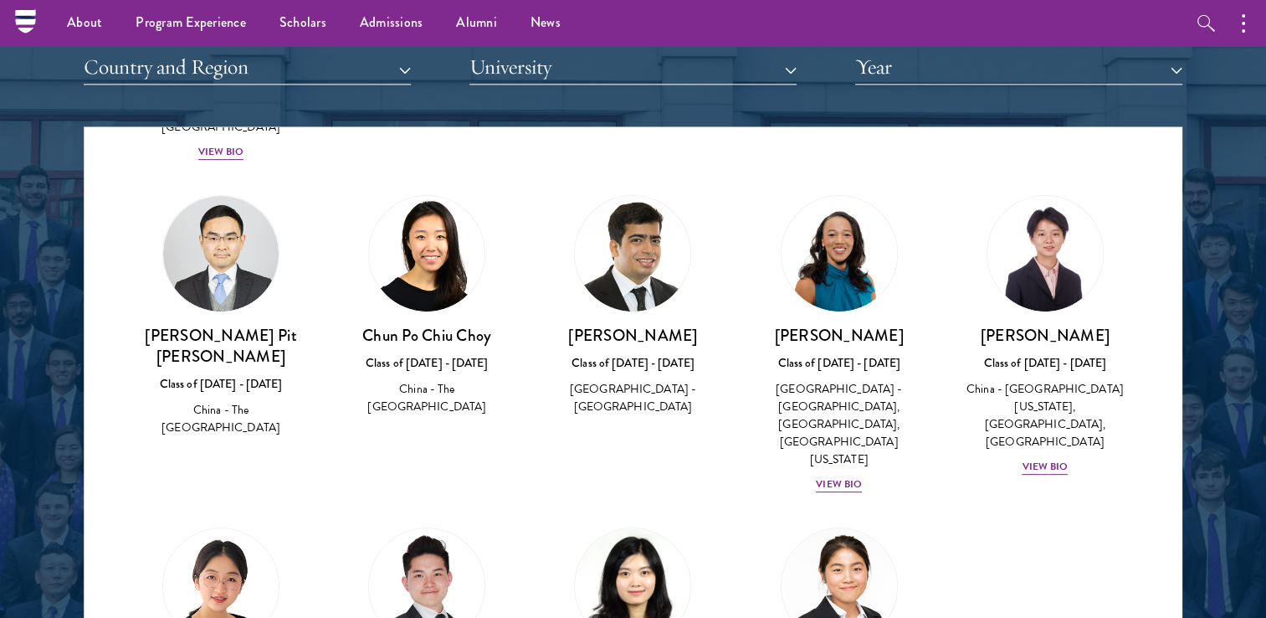
click at [408, 380] on div "China - The [GEOGRAPHIC_DATA]" at bounding box center [427, 397] width 172 height 35
drag, startPoint x: 409, startPoint y: 310, endPoint x: 489, endPoint y: 308, distance: 79.5
click at [489, 325] on h3 "Chun Po Chiu Choy" at bounding box center [427, 335] width 172 height 21
drag, startPoint x: 214, startPoint y: 324, endPoint x: 309, endPoint y: 391, distance: 115.9
click at [308, 389] on div "Henry Pit Kai Keung Class of 2016 - 2017 China - The Chinese University of Hong…" at bounding box center [221, 316] width 206 height 276
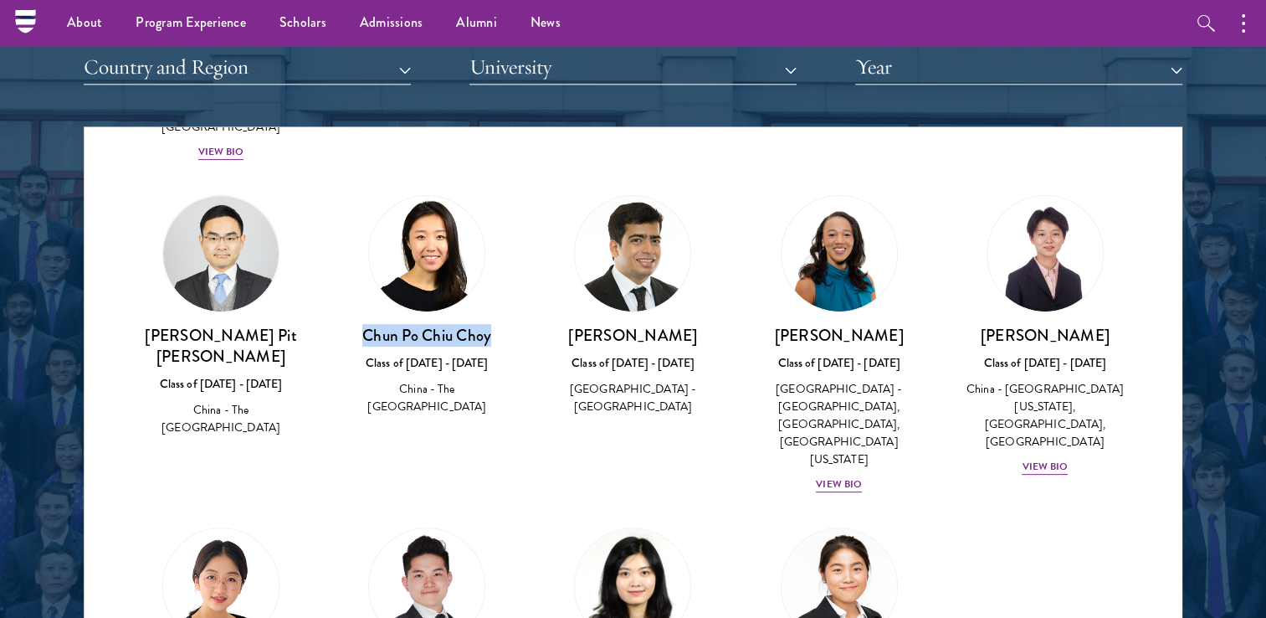
drag, startPoint x: 309, startPoint y: 391, endPoint x: 240, endPoint y: 379, distance: 69.6
click at [310, 418] on div "Amber Class of 2025 - 2026 China - Peking University View Bio Cirenquji Class o…" at bounding box center [633, 219] width 1097 height 1265
click at [141, 325] on h3 "[PERSON_NAME] Pit [PERSON_NAME]" at bounding box center [221, 346] width 172 height 42
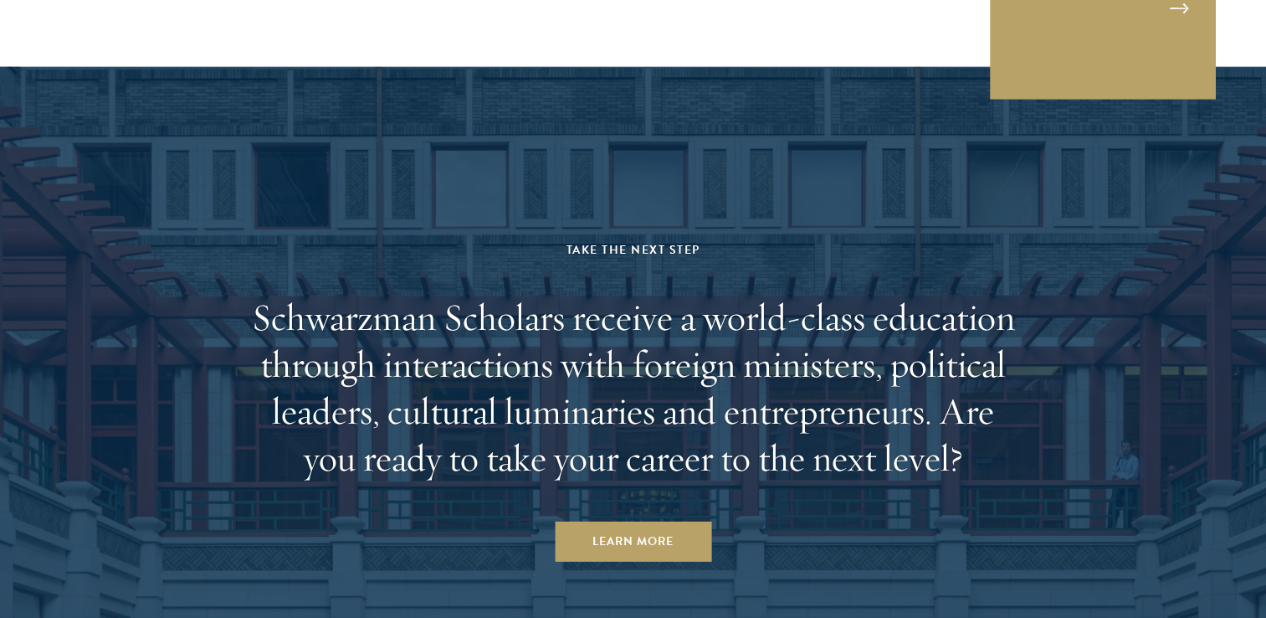
scroll to position [5196, 0]
